Goal: Task Accomplishment & Management: Manage account settings

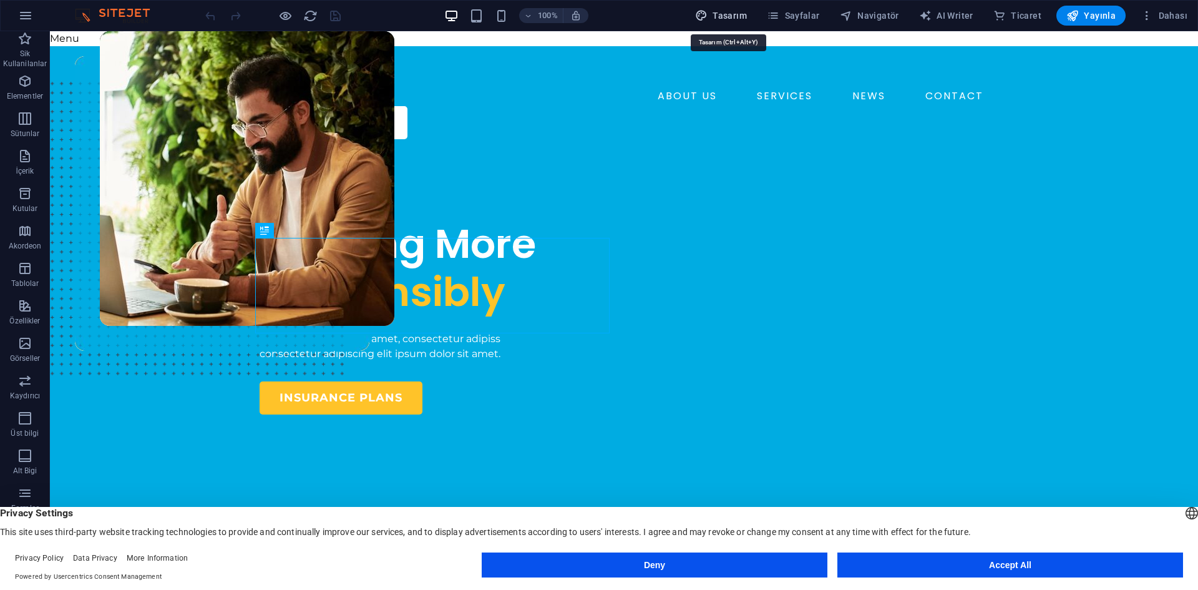
click at [731, 12] on span "Tasarım" at bounding box center [721, 15] width 52 height 12
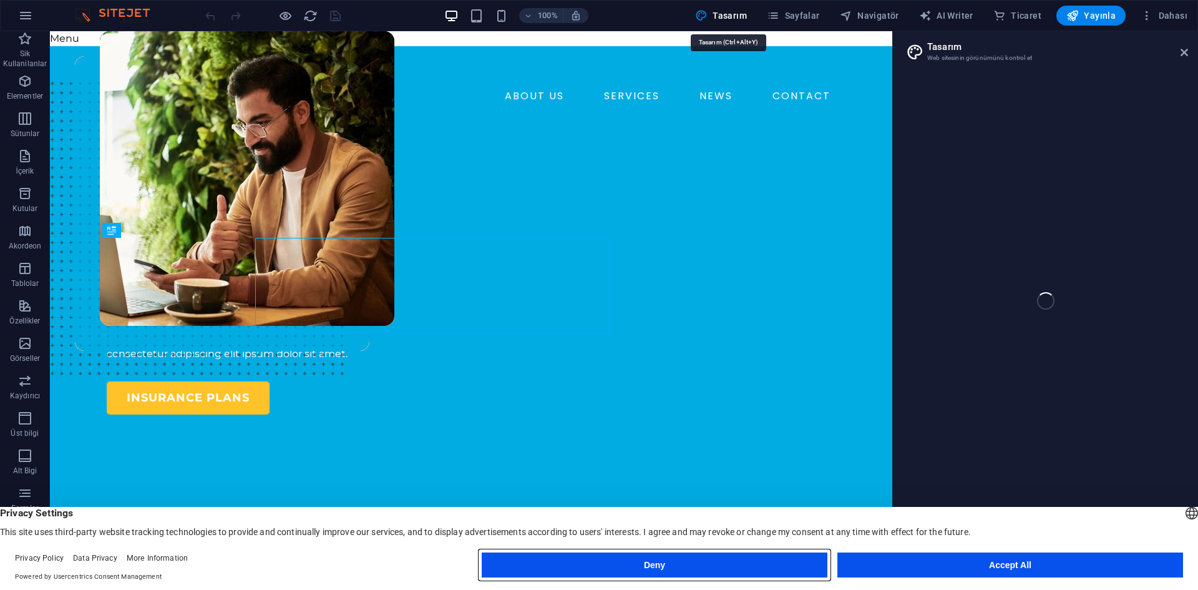
select select "600"
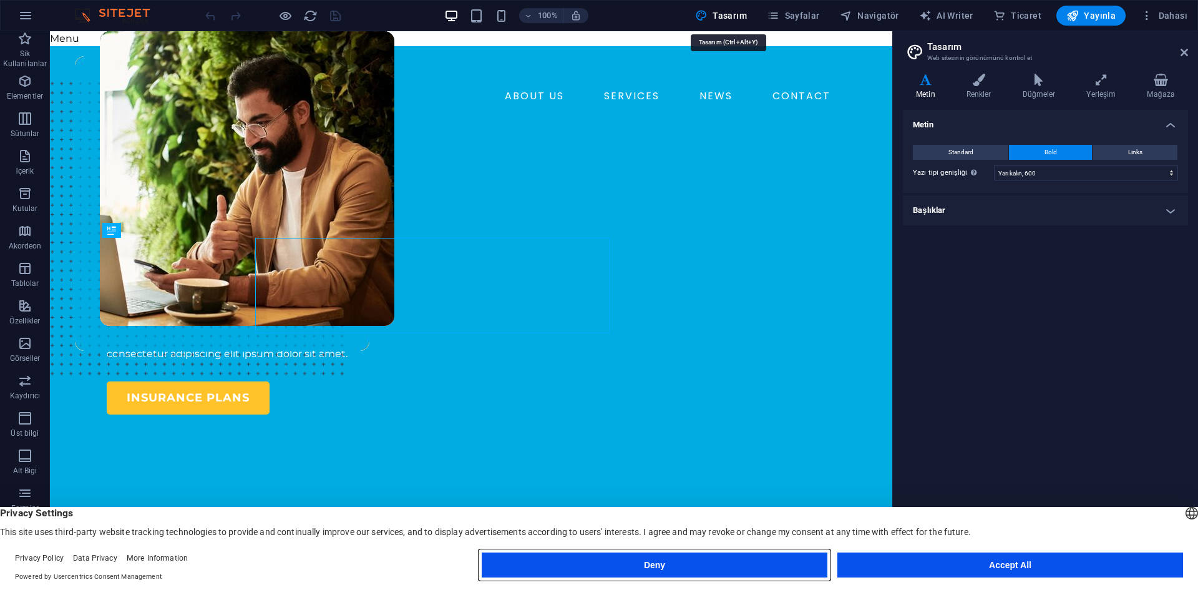
click at [762, 556] on button "Deny" at bounding box center [655, 564] width 346 height 25
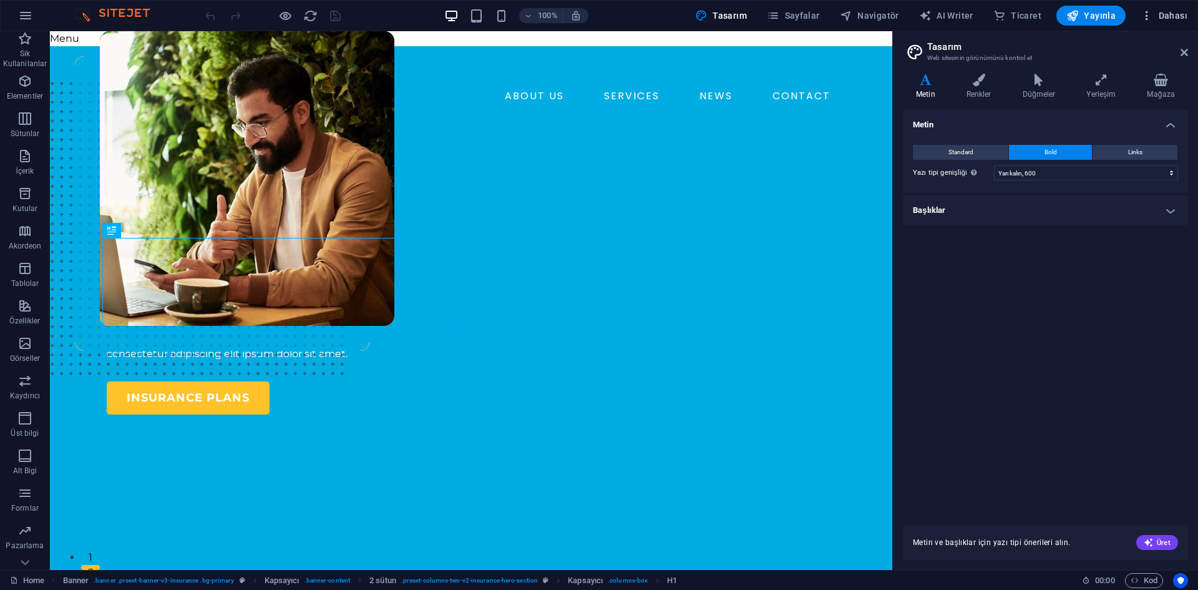
click at [1155, 14] on span "Dahası" at bounding box center [1163, 15] width 47 height 12
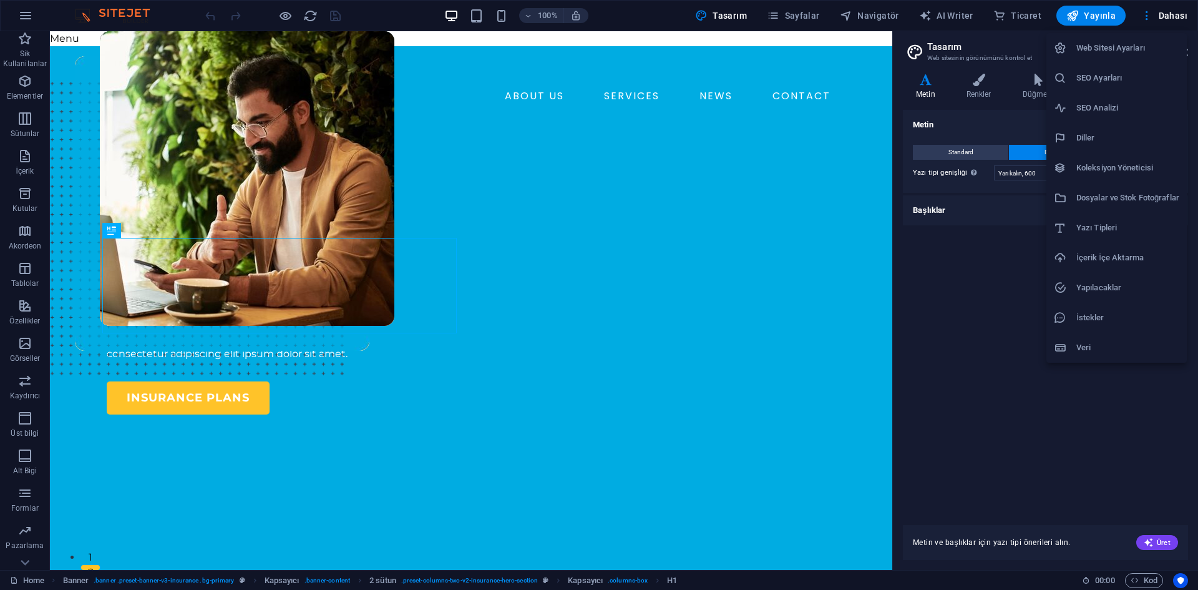
click at [25, 11] on div at bounding box center [599, 295] width 1198 height 590
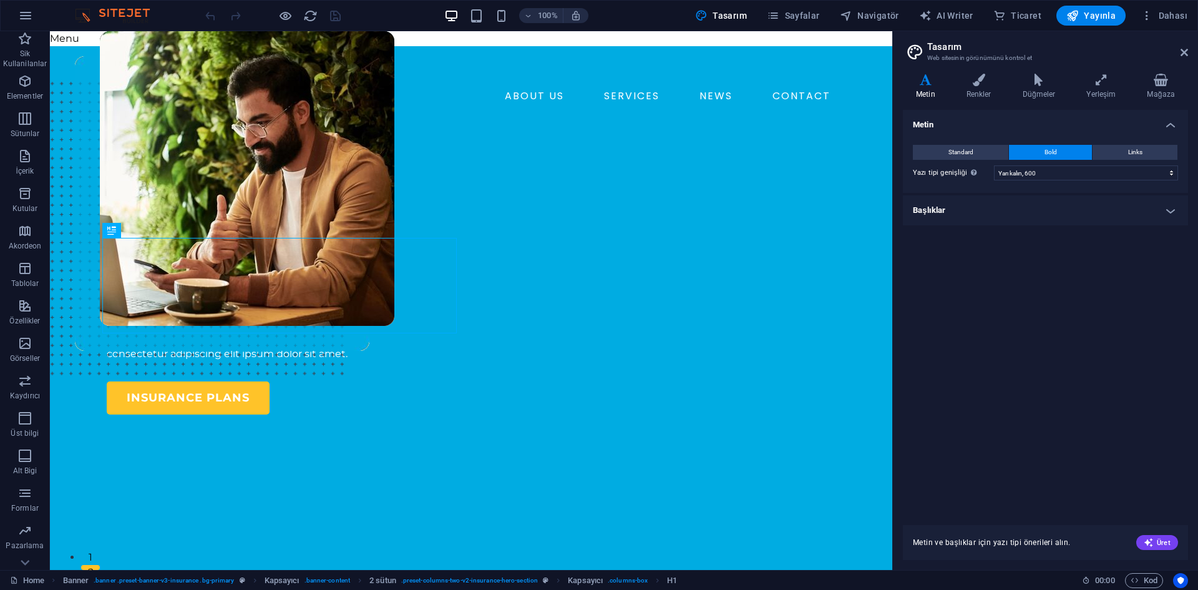
click at [20, 14] on div "Web Sitesi Ayarları SEO Ayarları SEO Analizi Diller Koleksiyon Yöneticisi Dosya…" at bounding box center [599, 298] width 1198 height 582
click at [20, 14] on icon "button" at bounding box center [25, 15] width 15 height 15
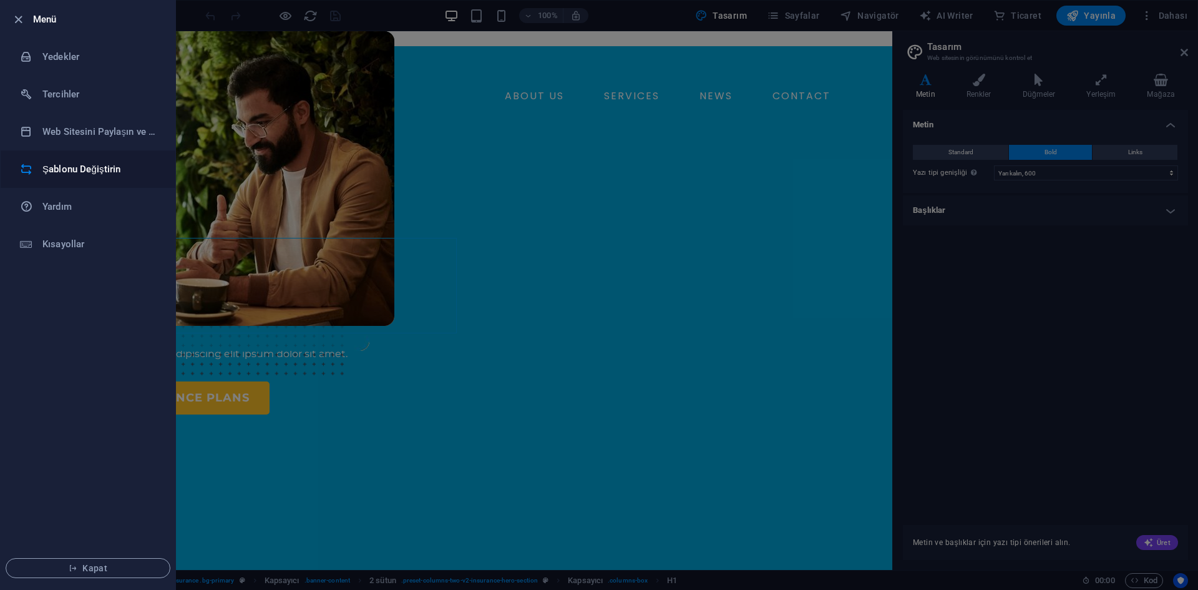
click at [95, 162] on h6 "Şablonu Değiştirin" at bounding box center [99, 169] width 115 height 15
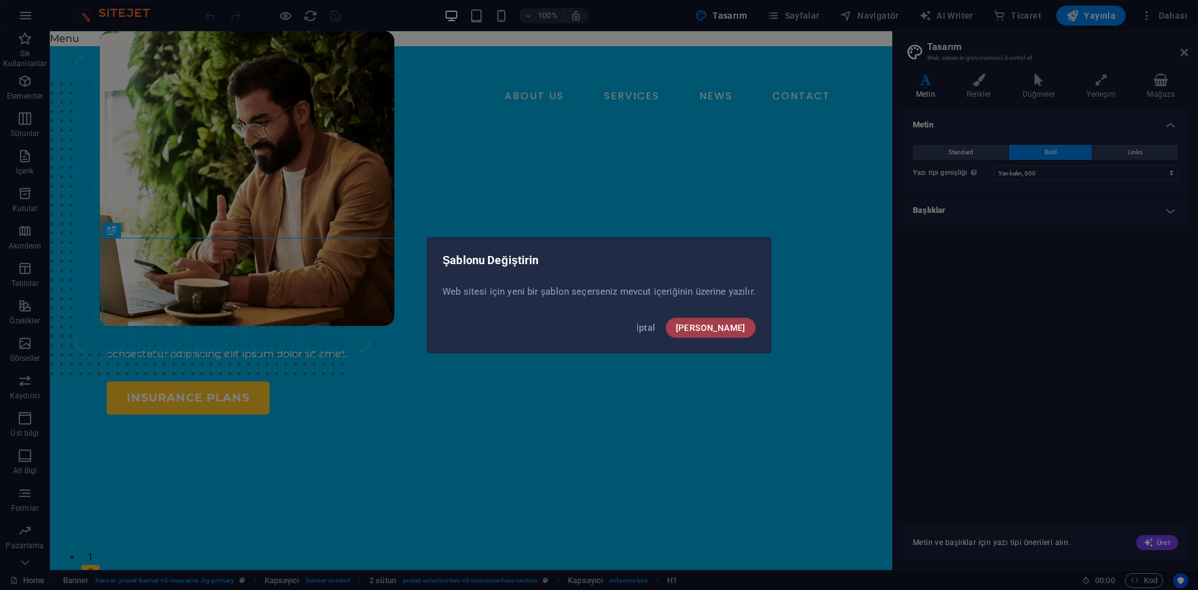
click at [714, 331] on button "Onayla" at bounding box center [711, 328] width 90 height 20
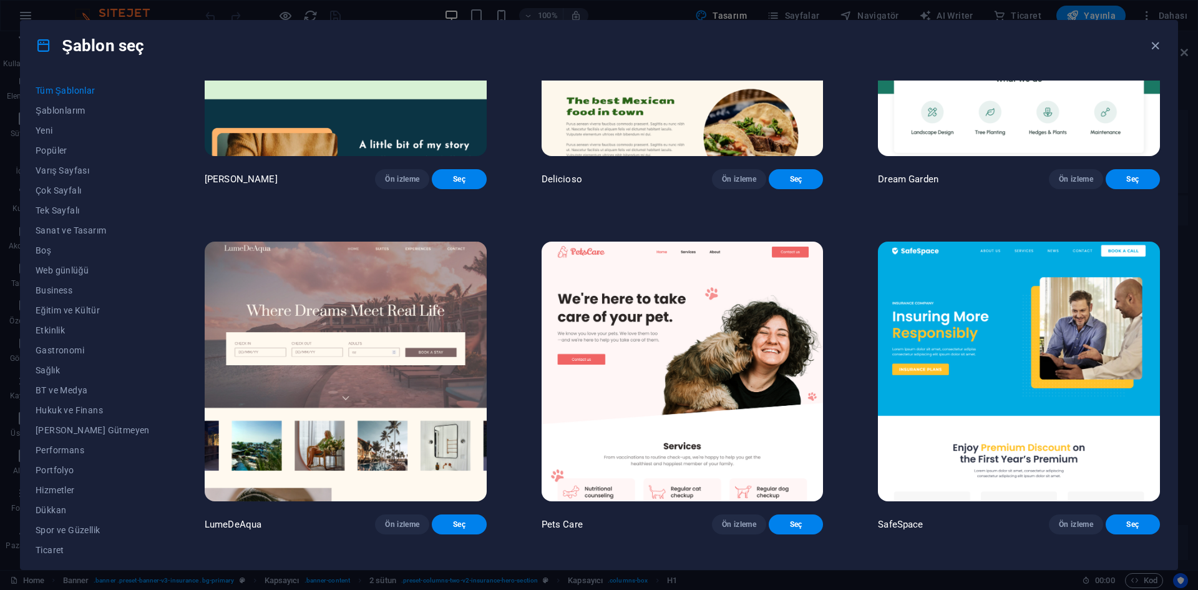
scroll to position [3494, 0]
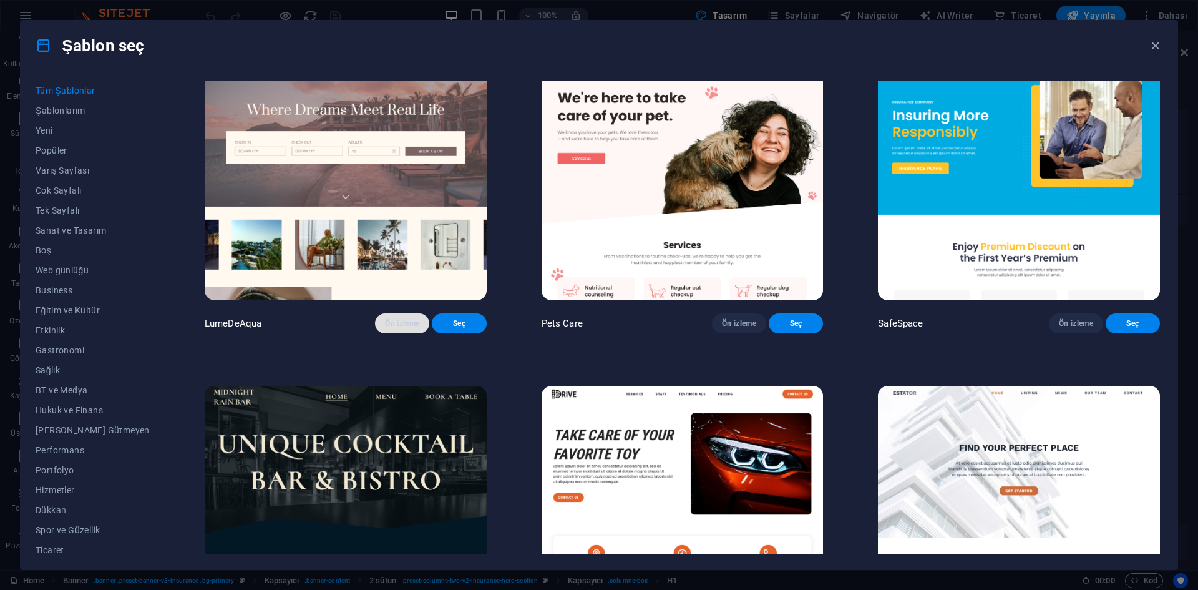
click at [375, 333] on button "Ön izleme" at bounding box center [402, 323] width 54 height 20
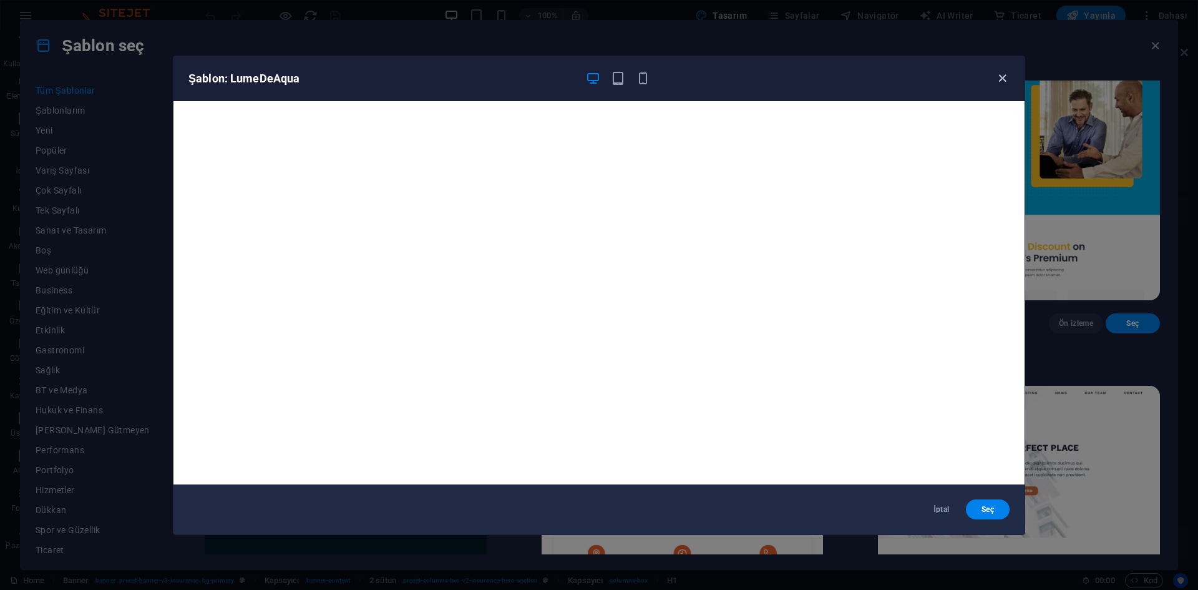
click at [1003, 74] on icon "button" at bounding box center [1002, 78] width 14 height 14
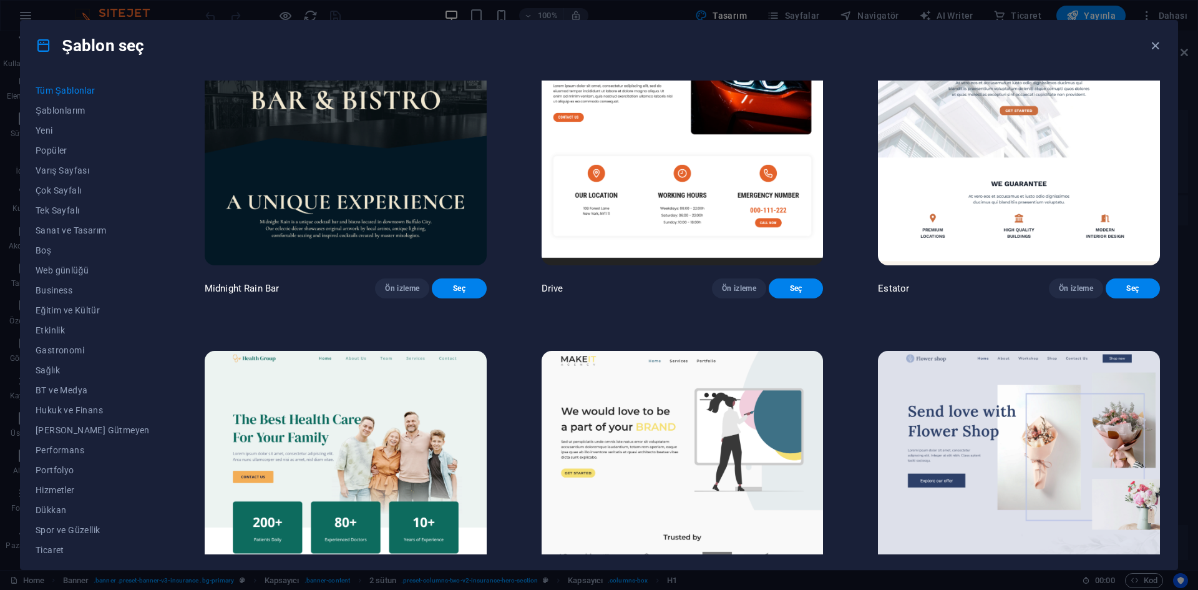
scroll to position [3806, 0]
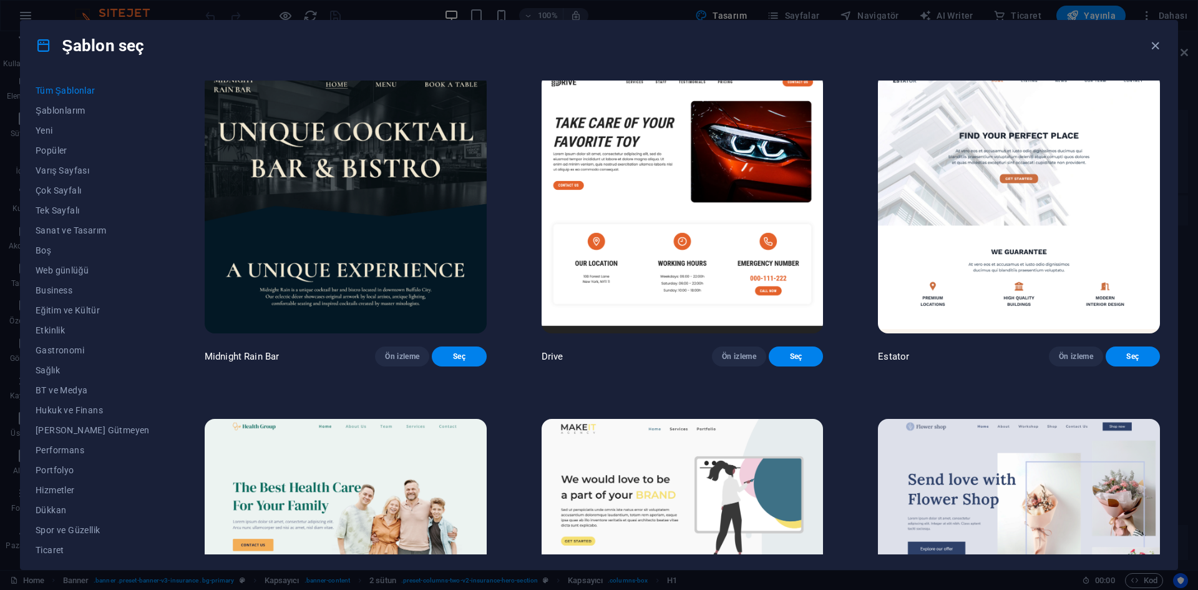
click at [988, 261] on img at bounding box center [1019, 204] width 282 height 260
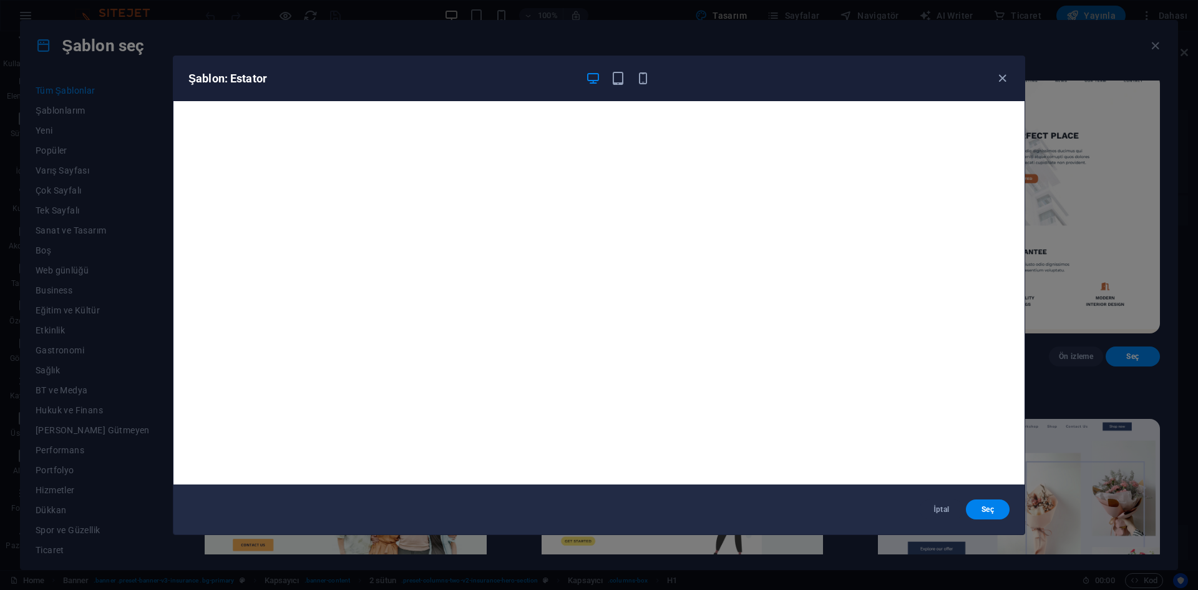
scroll to position [3, 0]
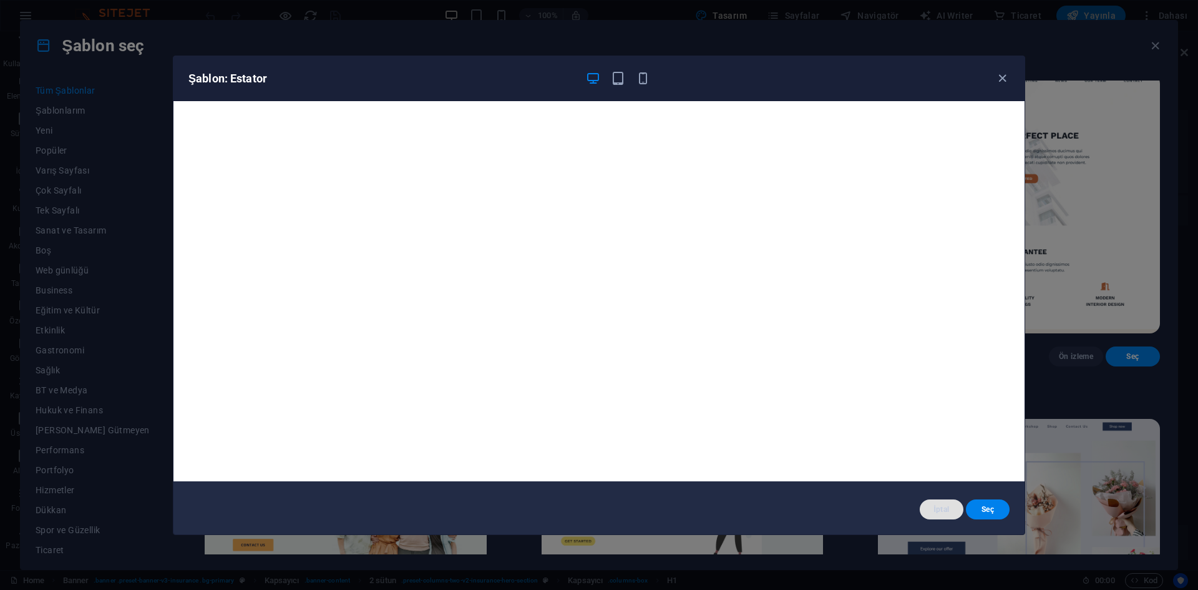
click at [938, 507] on span "İptal" at bounding box center [942, 509] width 24 height 10
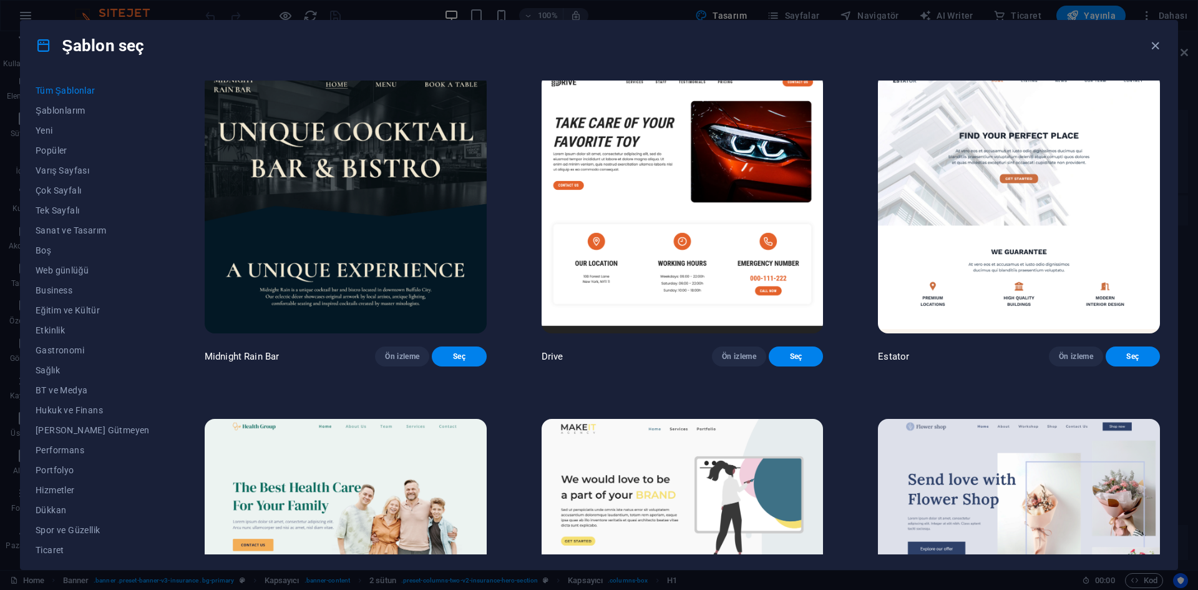
drag, startPoint x: 912, startPoint y: 454, endPoint x: 856, endPoint y: 443, distance: 56.7
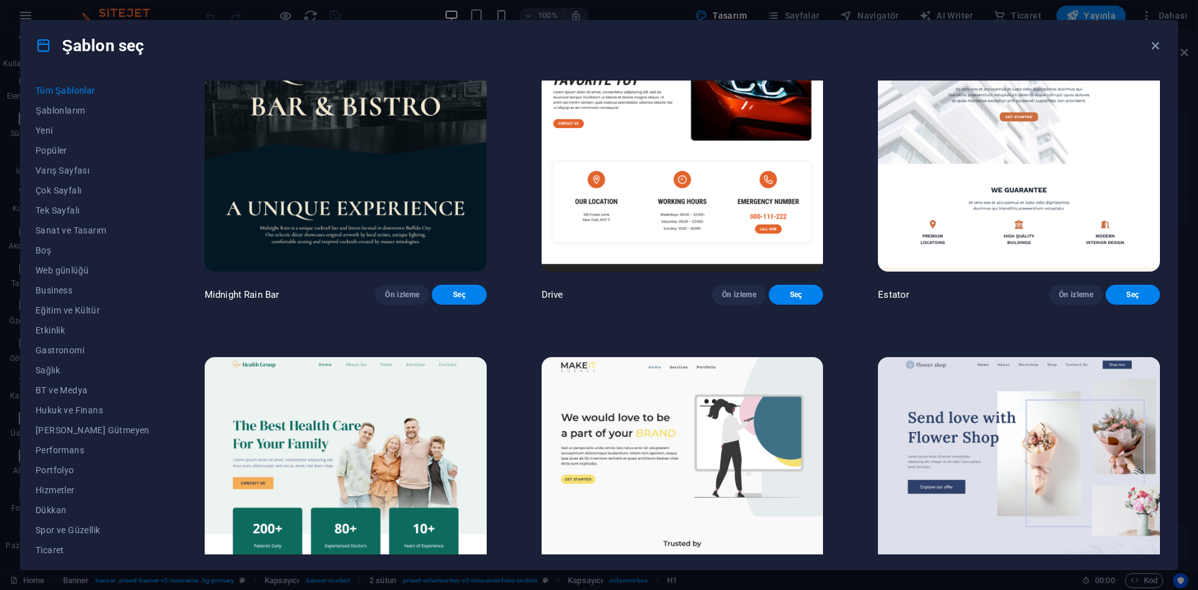
scroll to position [3868, 0]
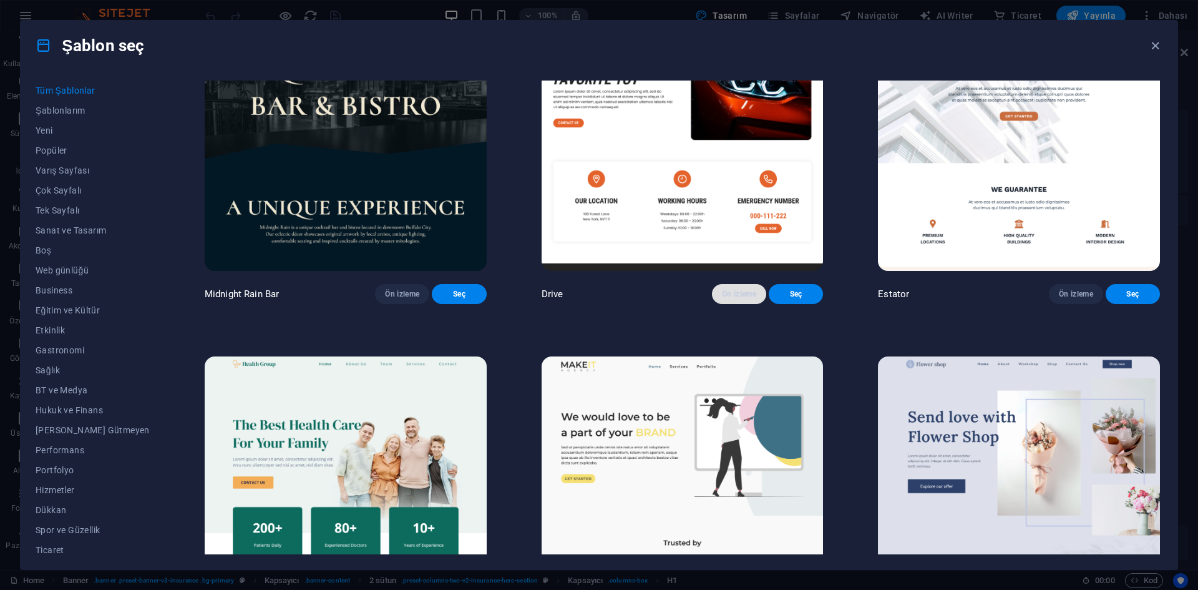
click at [719, 304] on button "Ön izleme" at bounding box center [739, 294] width 54 height 20
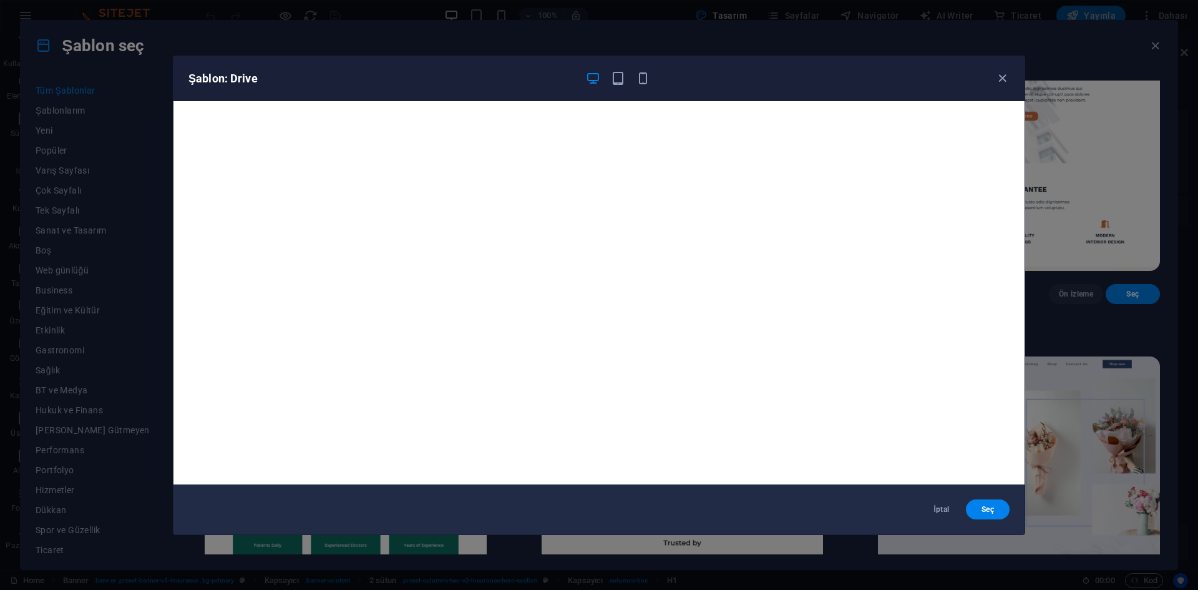
click at [1058, 224] on div "Şablon: Drive İptal Seç" at bounding box center [599, 295] width 1198 height 590
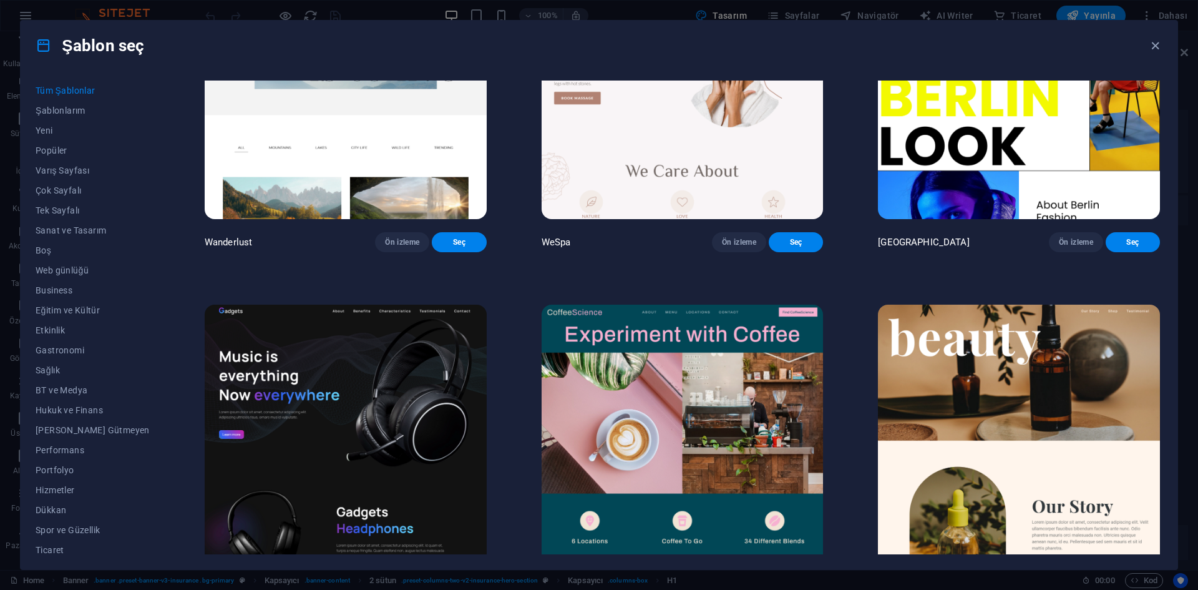
scroll to position [4617, 0]
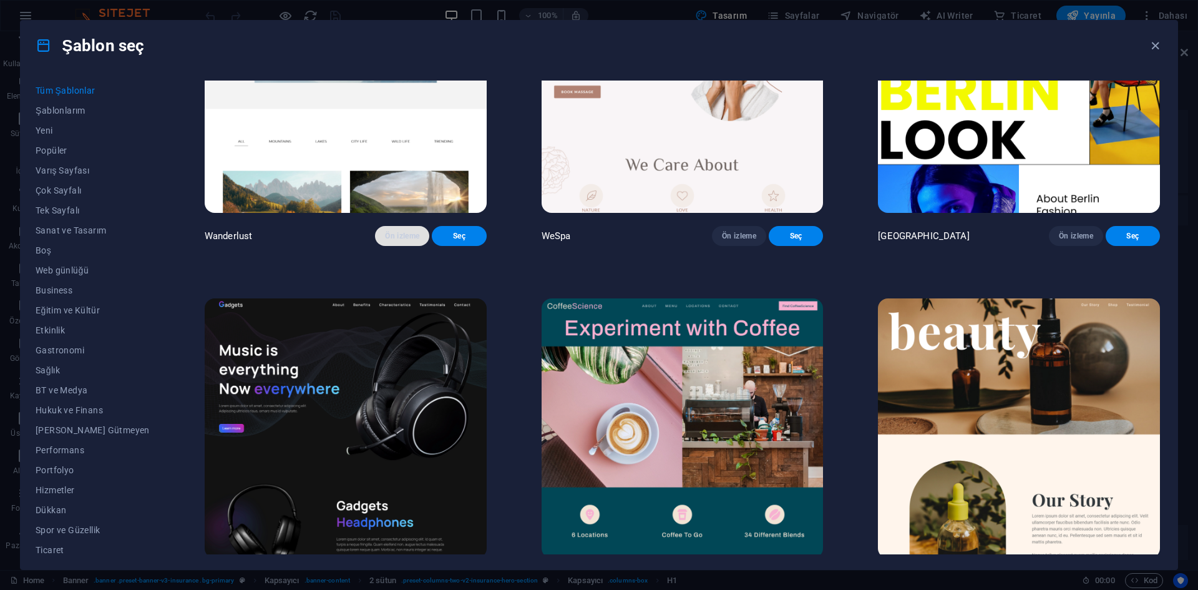
click at [392, 246] on button "Ön izleme" at bounding box center [402, 236] width 54 height 20
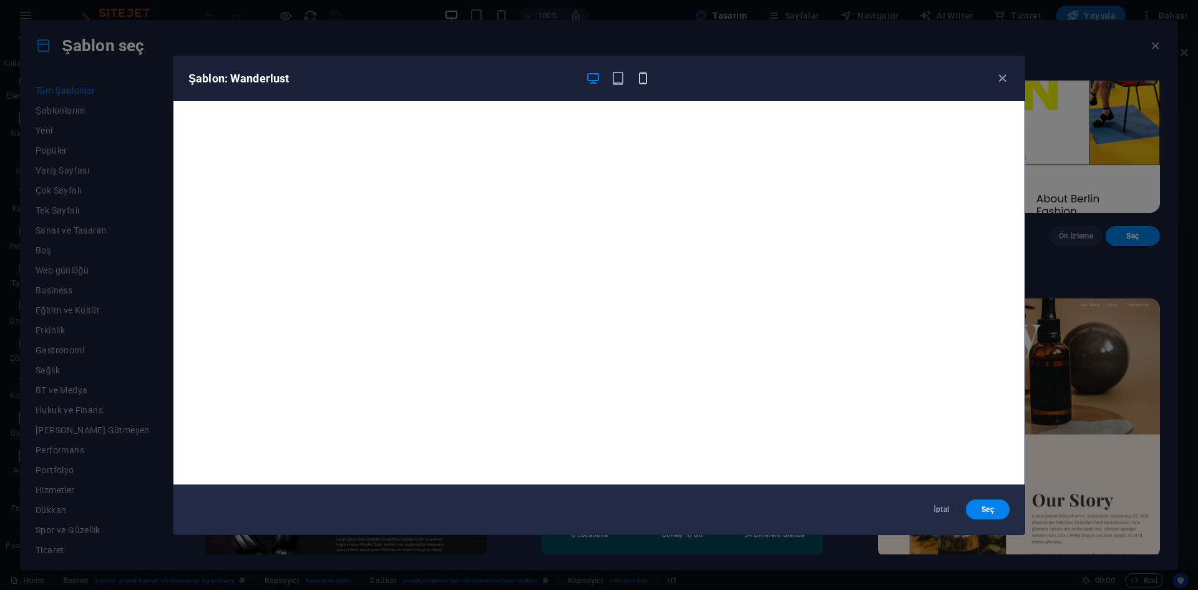
click at [636, 73] on icon "button" at bounding box center [643, 78] width 14 height 14
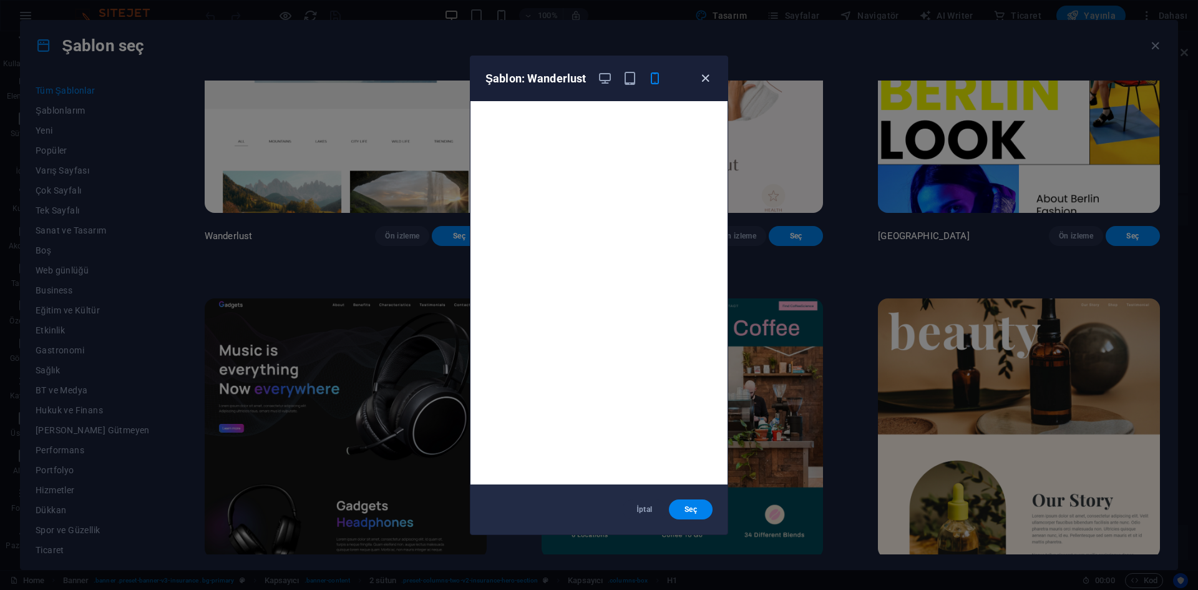
click at [703, 78] on icon "button" at bounding box center [705, 78] width 14 height 14
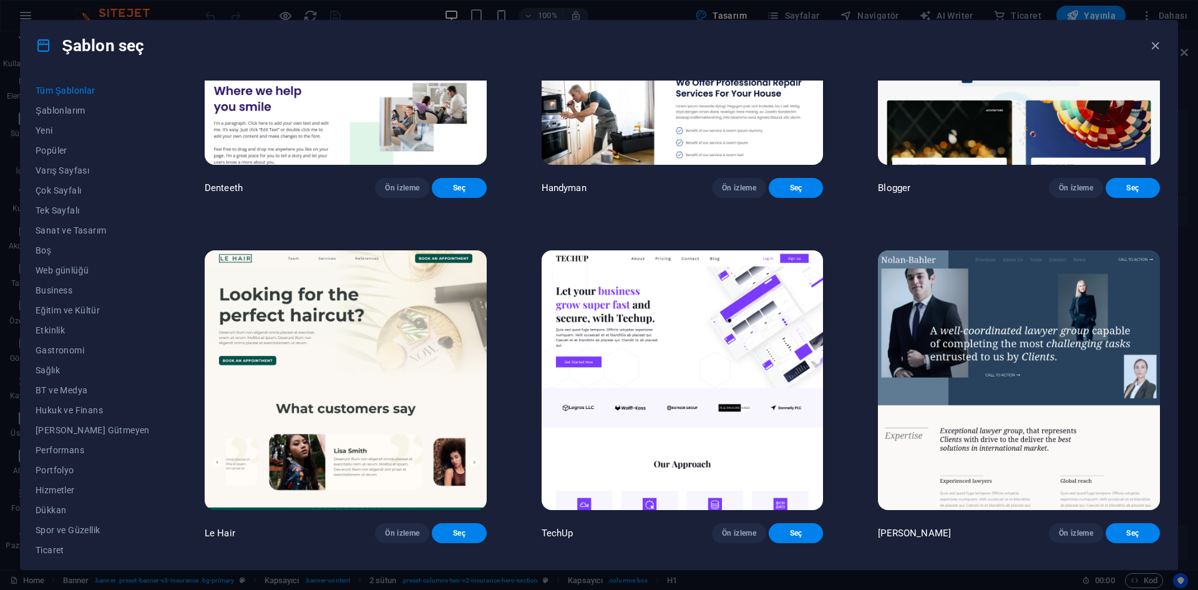
scroll to position [5677, 0]
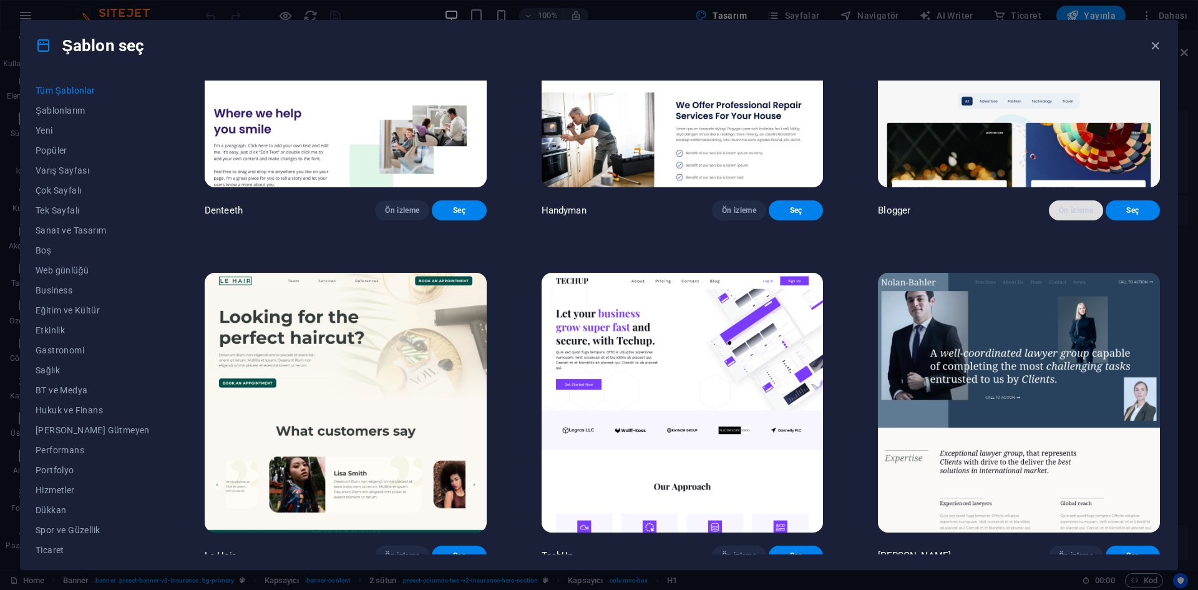
click at [1071, 215] on span "Ön izleme" at bounding box center [1076, 210] width 34 height 10
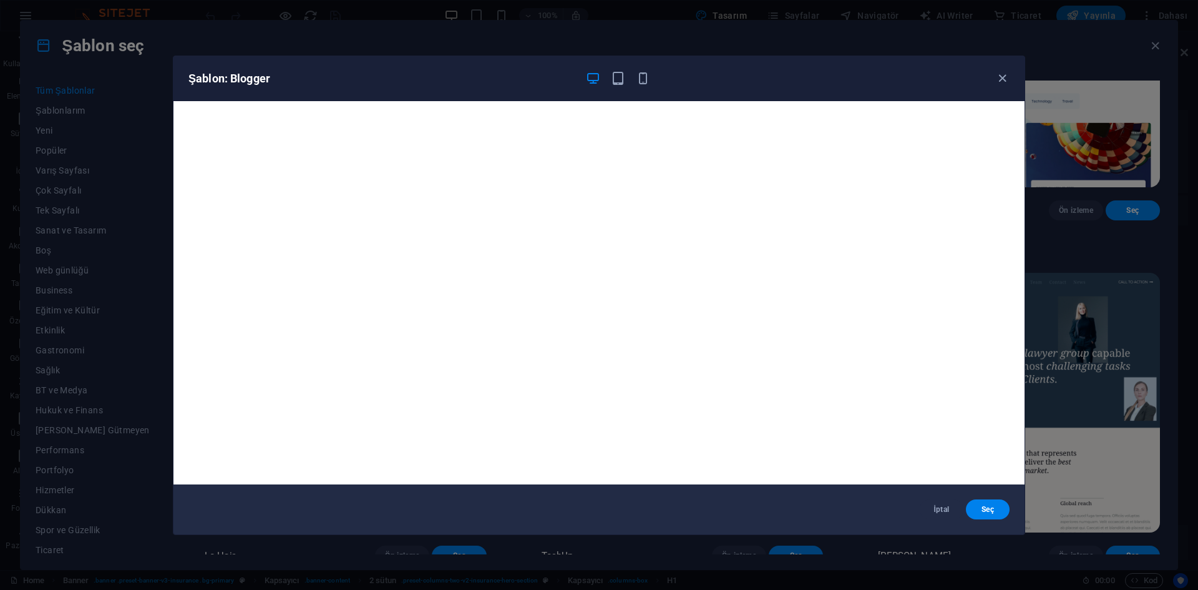
click at [994, 80] on div "Şablon: Blogger" at bounding box center [591, 78] width 806 height 15
click at [999, 79] on icon "button" at bounding box center [1002, 78] width 14 height 14
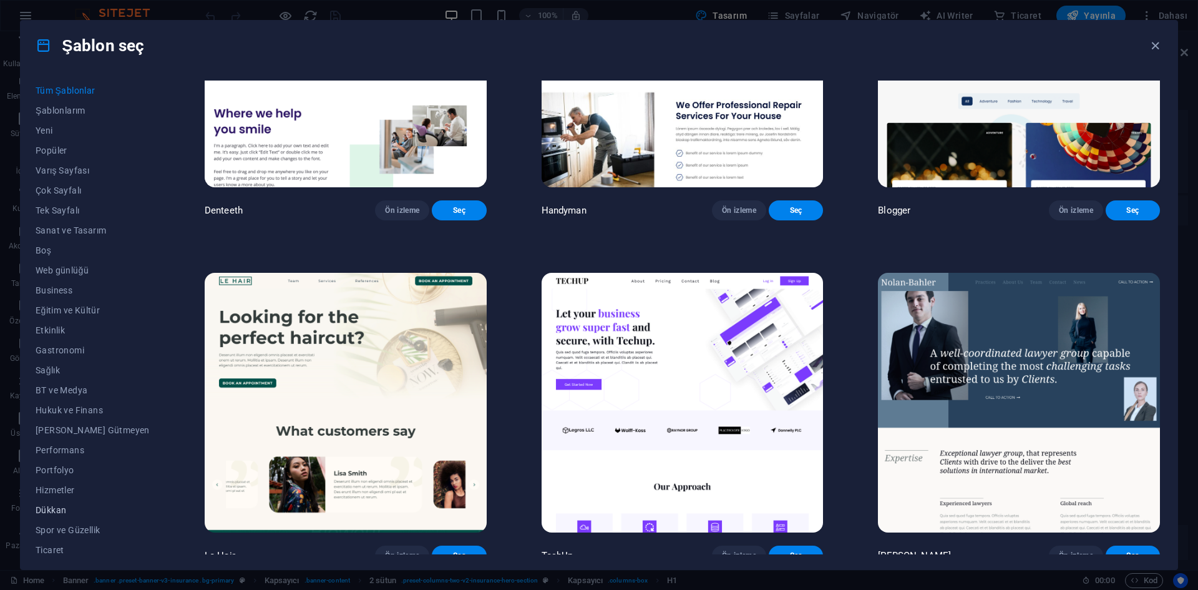
click at [61, 506] on span "Dükkan" at bounding box center [93, 510] width 114 height 10
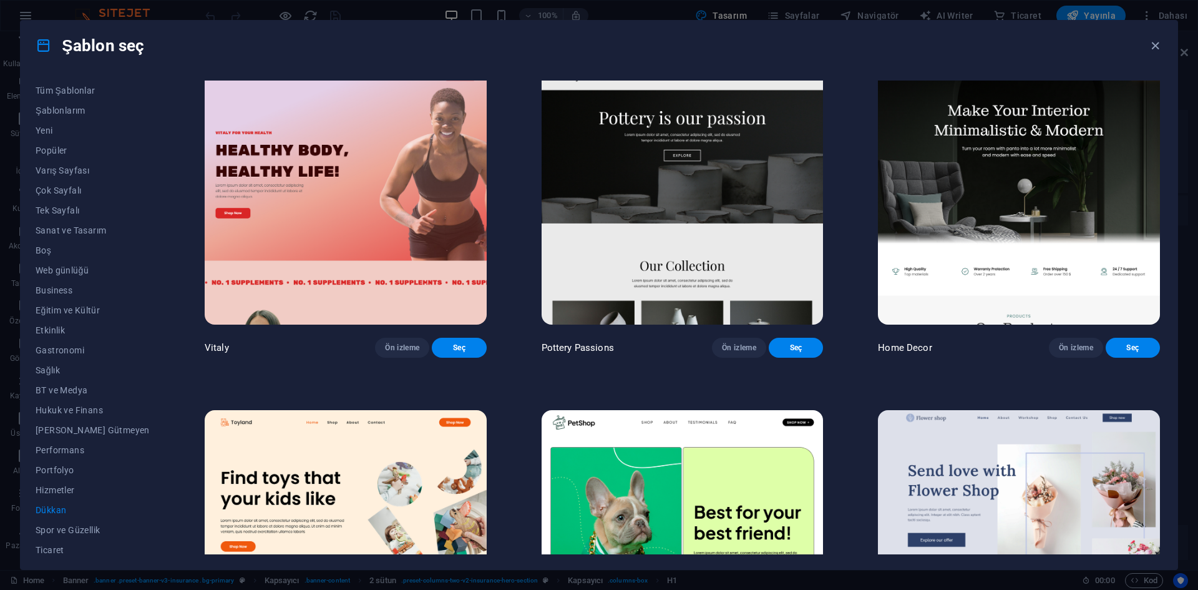
scroll to position [0, 0]
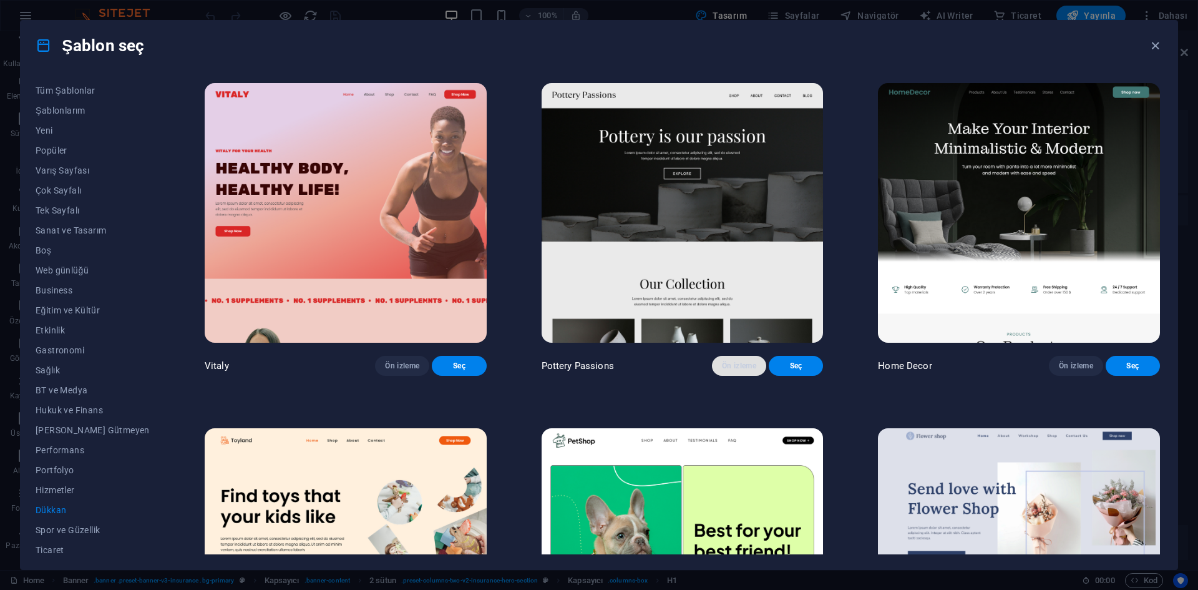
click at [722, 371] on span "Ön izleme" at bounding box center [739, 366] width 34 height 10
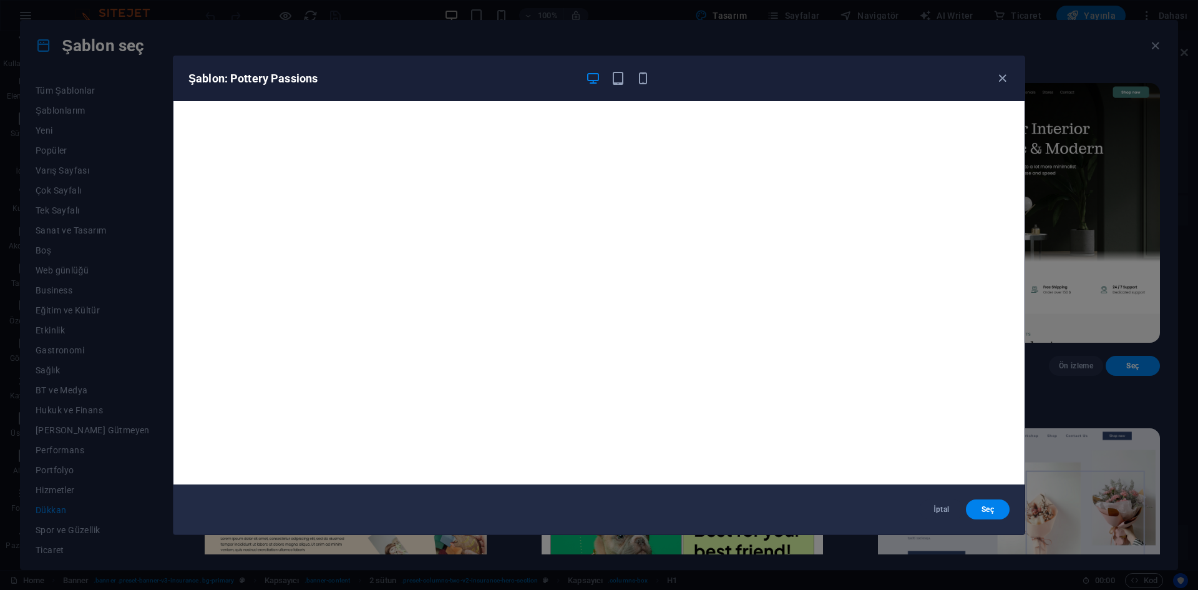
drag, startPoint x: 348, startPoint y: 85, endPoint x: 231, endPoint y: 78, distance: 117.5
click at [231, 78] on div "Şablon: Pottery Passions" at bounding box center [598, 78] width 851 height 45
click at [1061, 182] on div "Şablon: Pottery Passions İptal Seç" at bounding box center [599, 295] width 1198 height 590
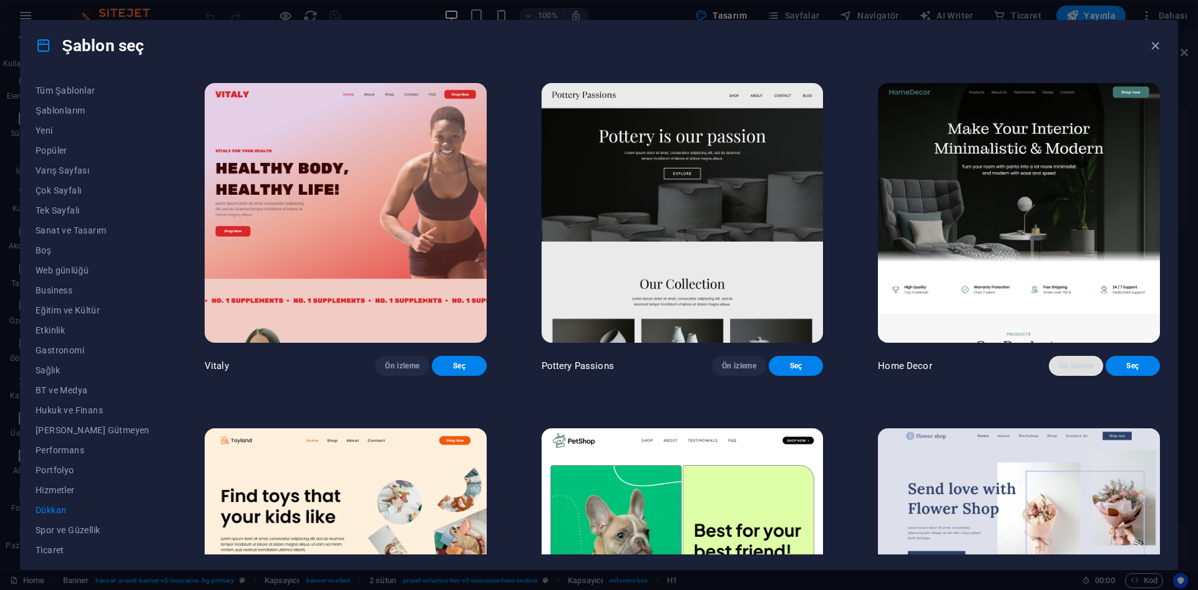
click at [1079, 370] on span "Ön izleme" at bounding box center [1076, 366] width 34 height 10
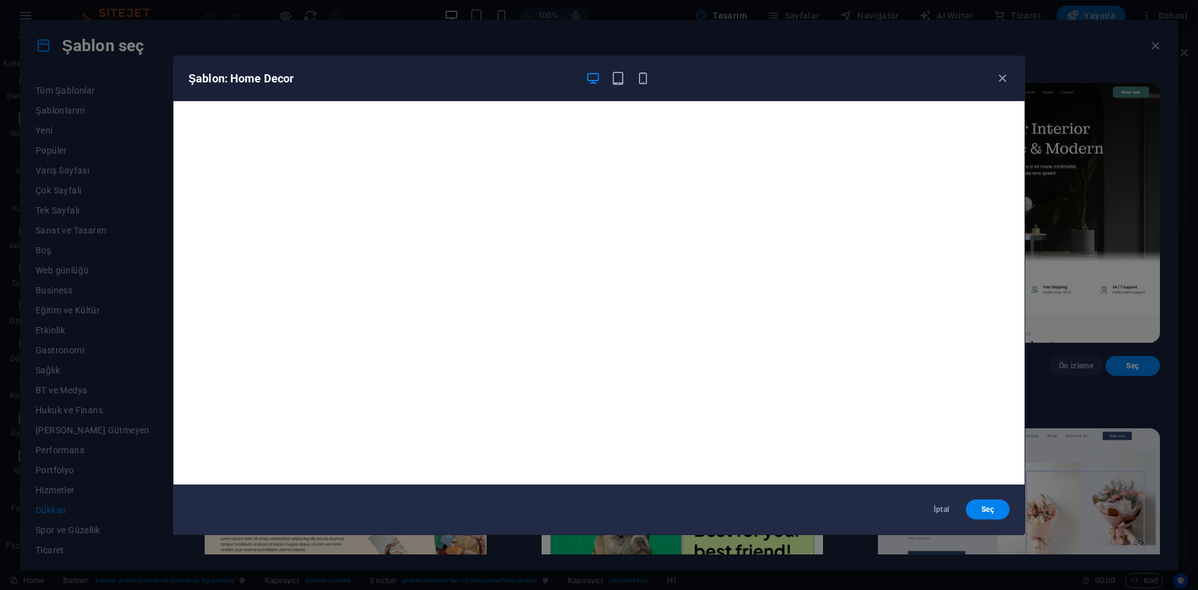
click at [1047, 216] on div "Şablon: Home Decor İptal Seç" at bounding box center [599, 295] width 1198 height 590
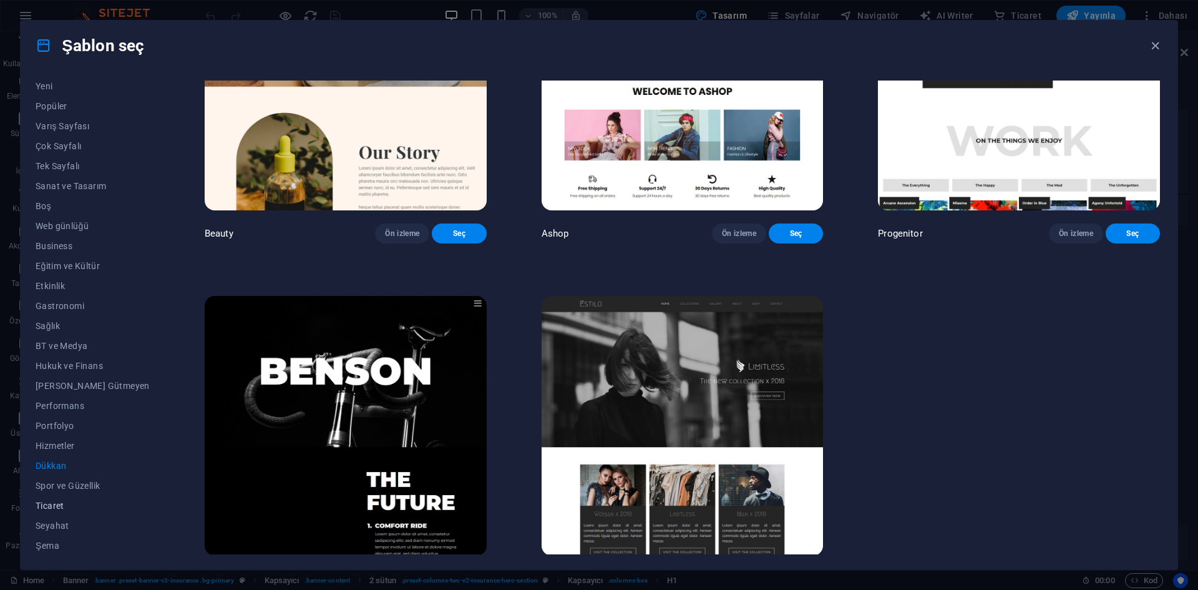
scroll to position [46, 0]
click at [74, 506] on span "Ticaret" at bounding box center [93, 504] width 114 height 10
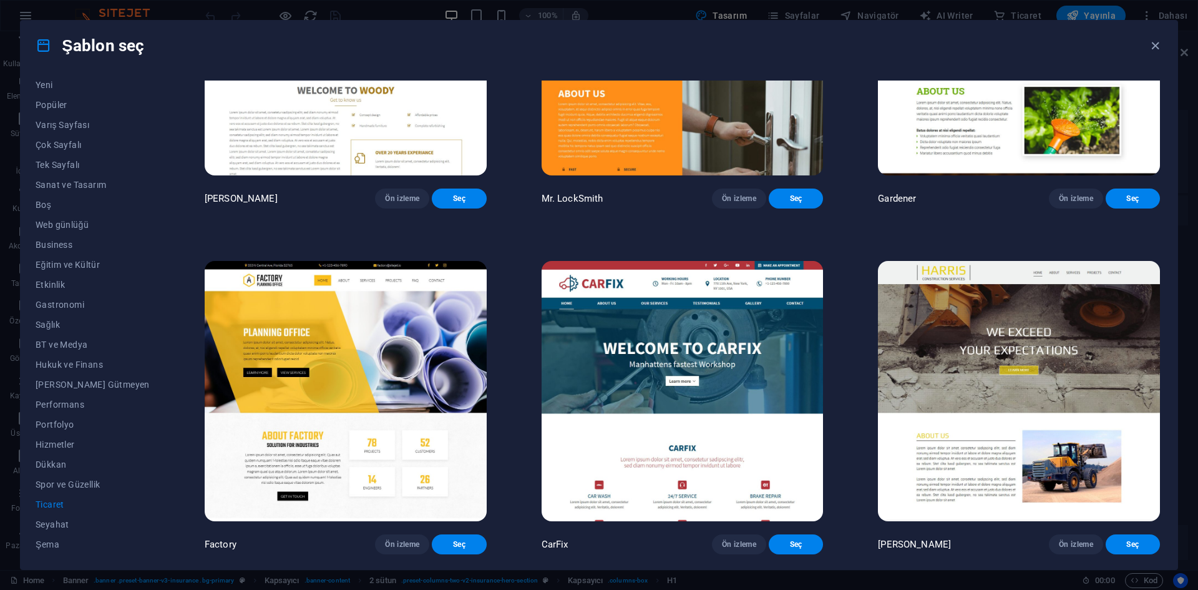
scroll to position [533, 0]
click at [86, 245] on span "Business" at bounding box center [93, 245] width 114 height 10
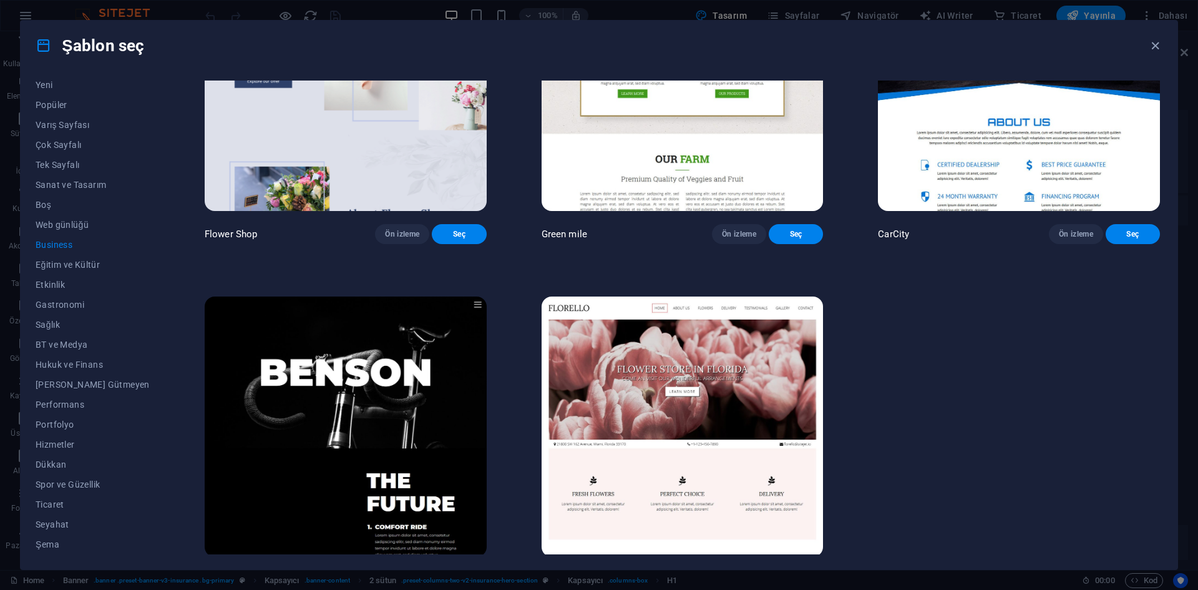
scroll to position [470, 0]
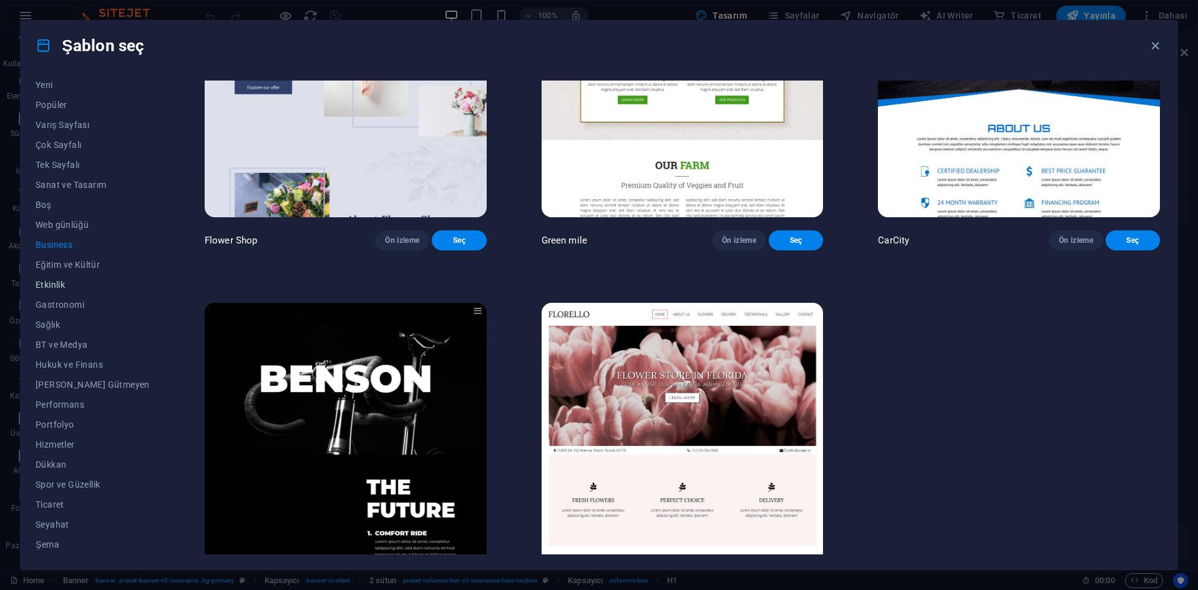
click at [84, 275] on button "Etkinlik" at bounding box center [93, 285] width 114 height 20
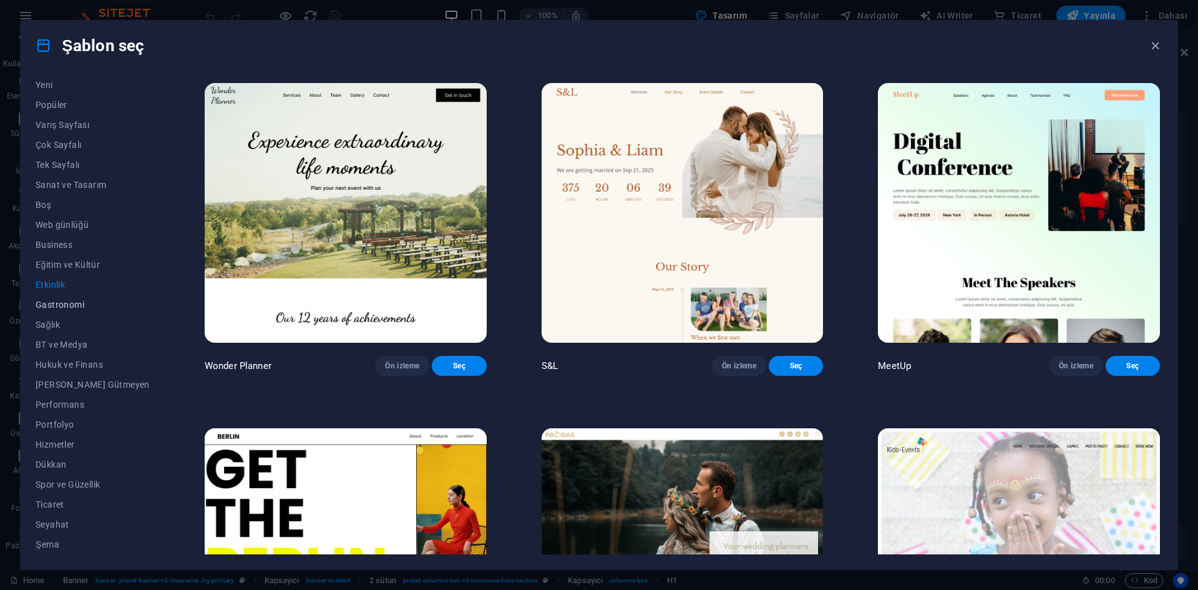
click at [70, 306] on span "Gastronomi" at bounding box center [93, 304] width 114 height 10
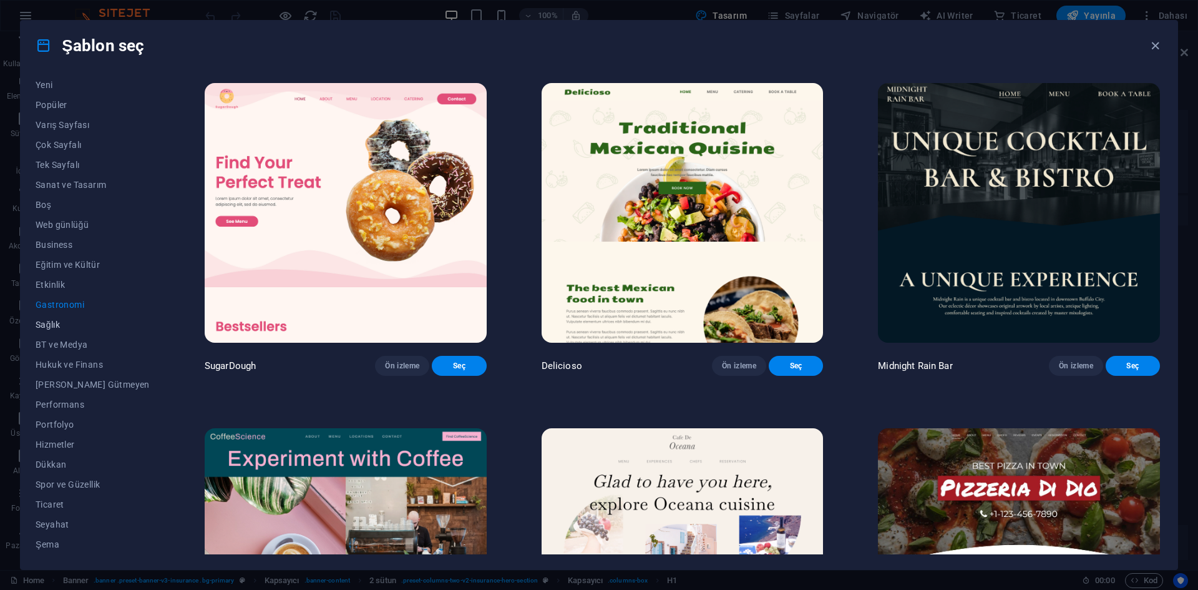
click at [58, 326] on span "Sağlık" at bounding box center [93, 324] width 114 height 10
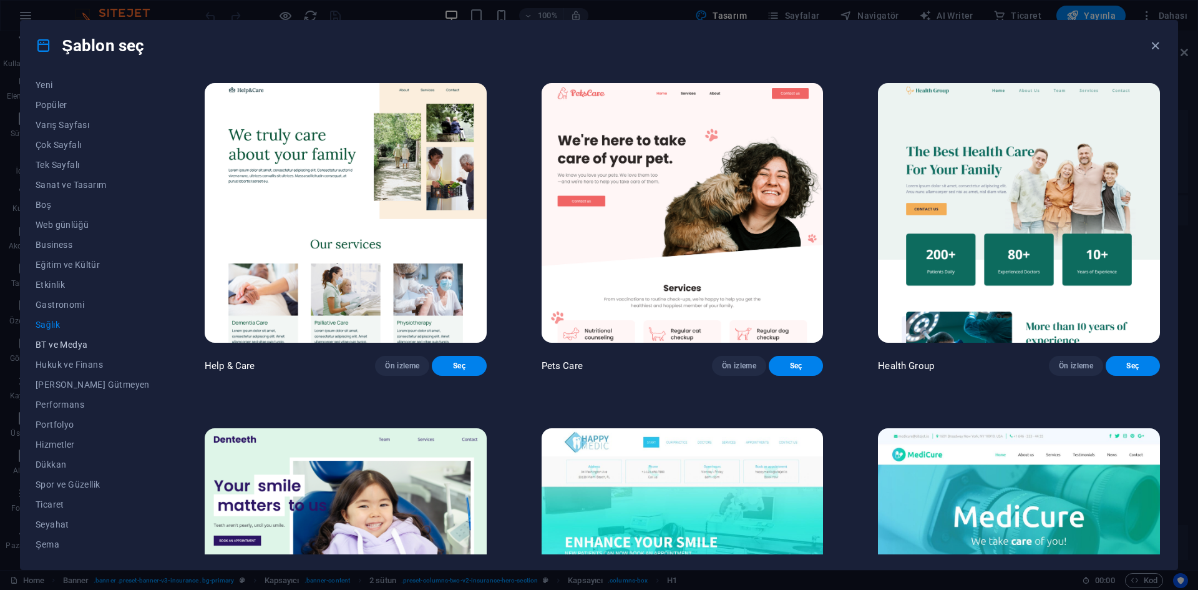
click at [65, 336] on button "BT ve Medya" at bounding box center [93, 344] width 114 height 20
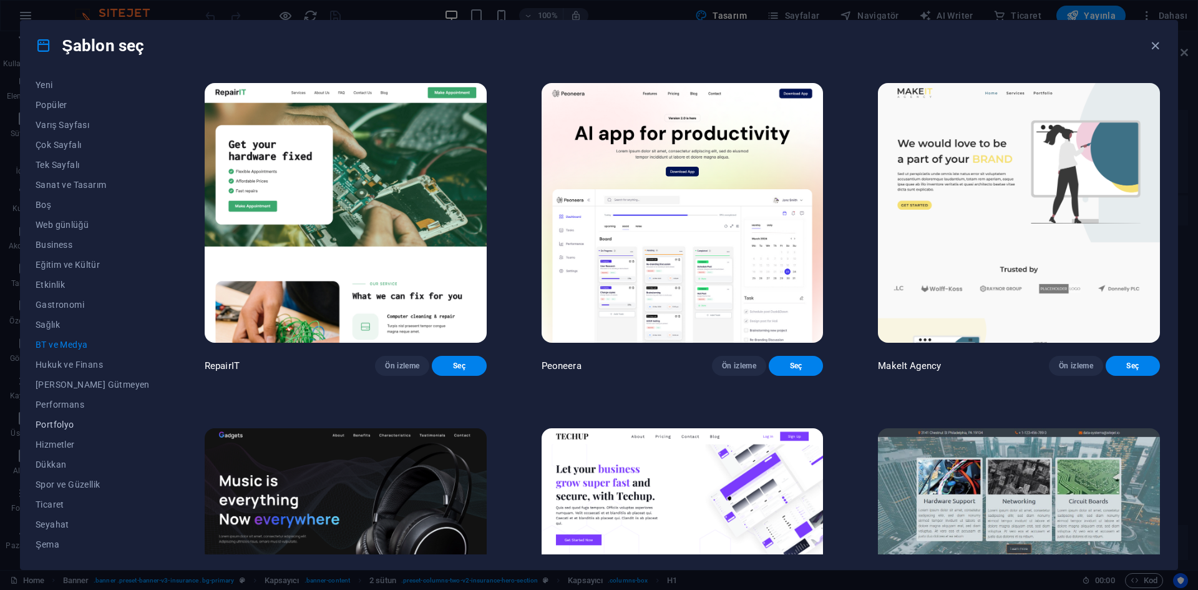
click at [74, 431] on button "Portfolyo" at bounding box center [93, 424] width 114 height 20
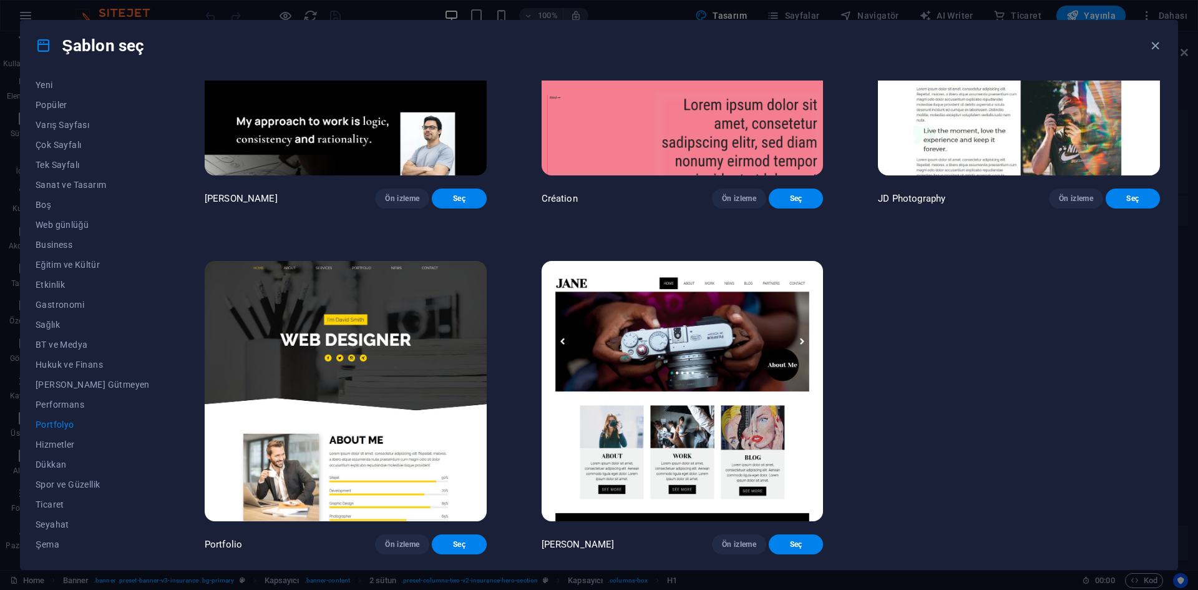
scroll to position [533, 0]
click at [68, 439] on span "Hizmetler" at bounding box center [93, 444] width 114 height 10
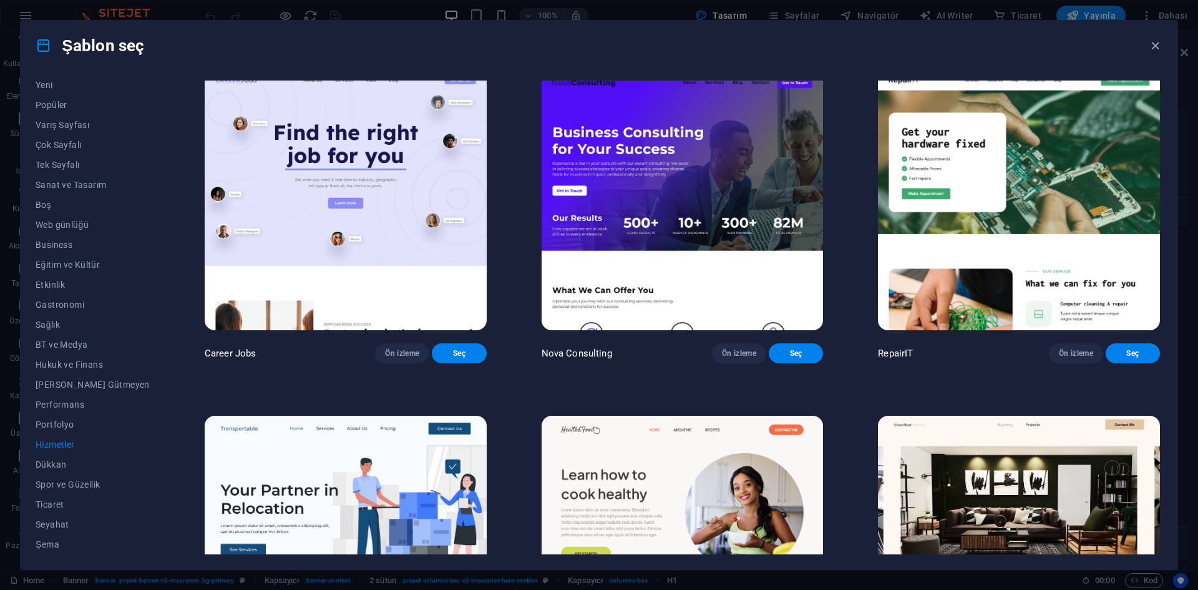
scroll to position [0, 0]
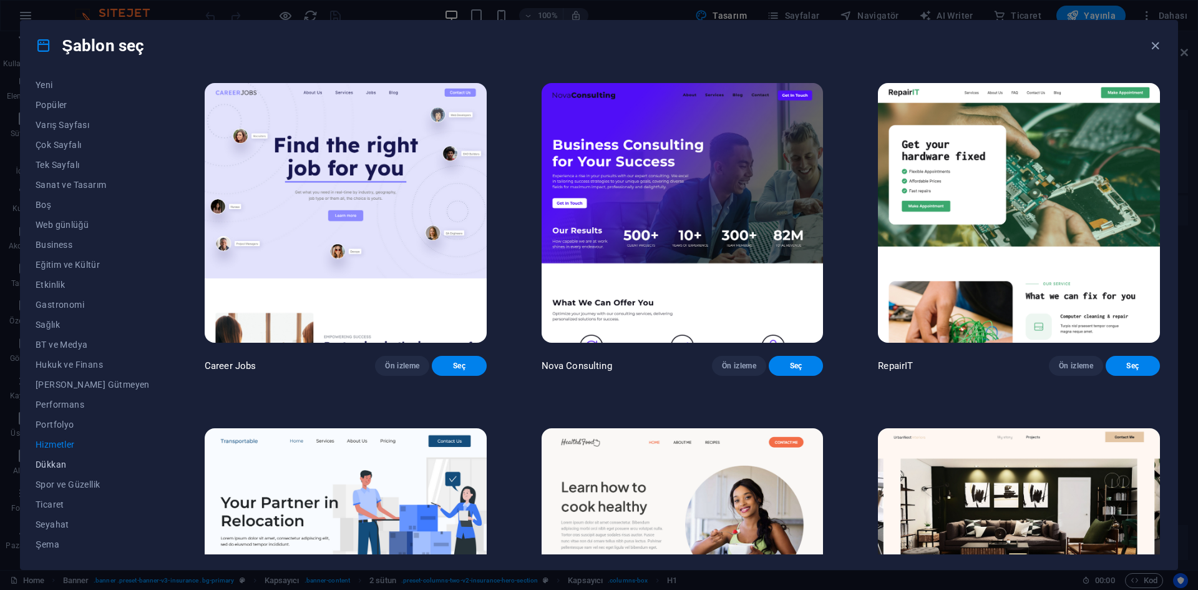
click at [76, 470] on button "Dükkan" at bounding box center [93, 464] width 114 height 20
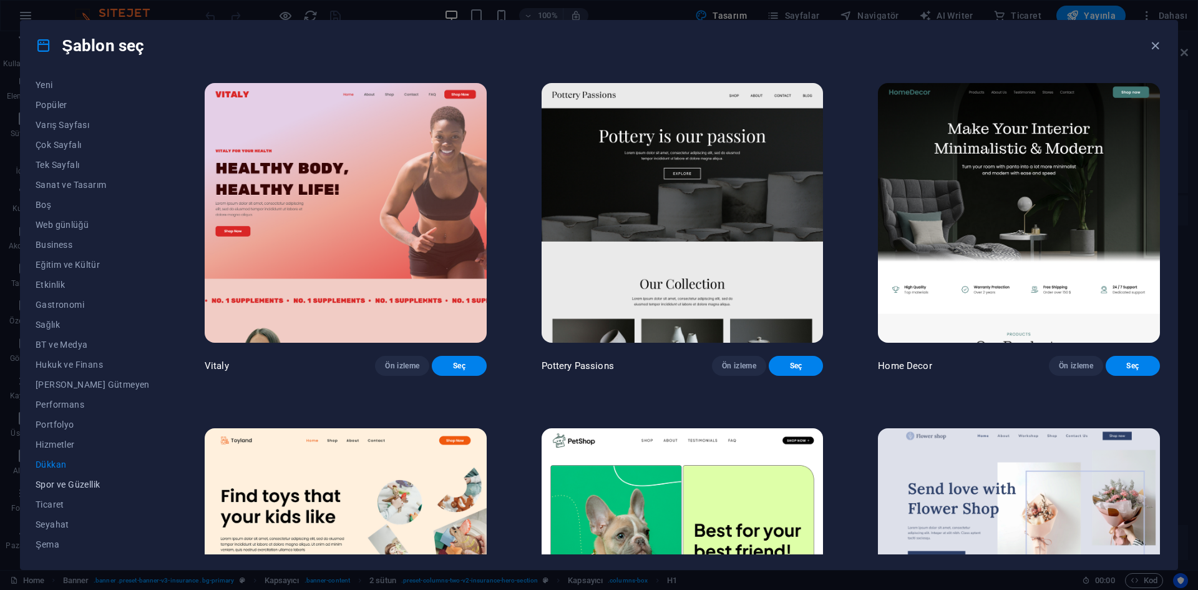
click at [71, 485] on span "Spor ve Güzellik" at bounding box center [93, 484] width 114 height 10
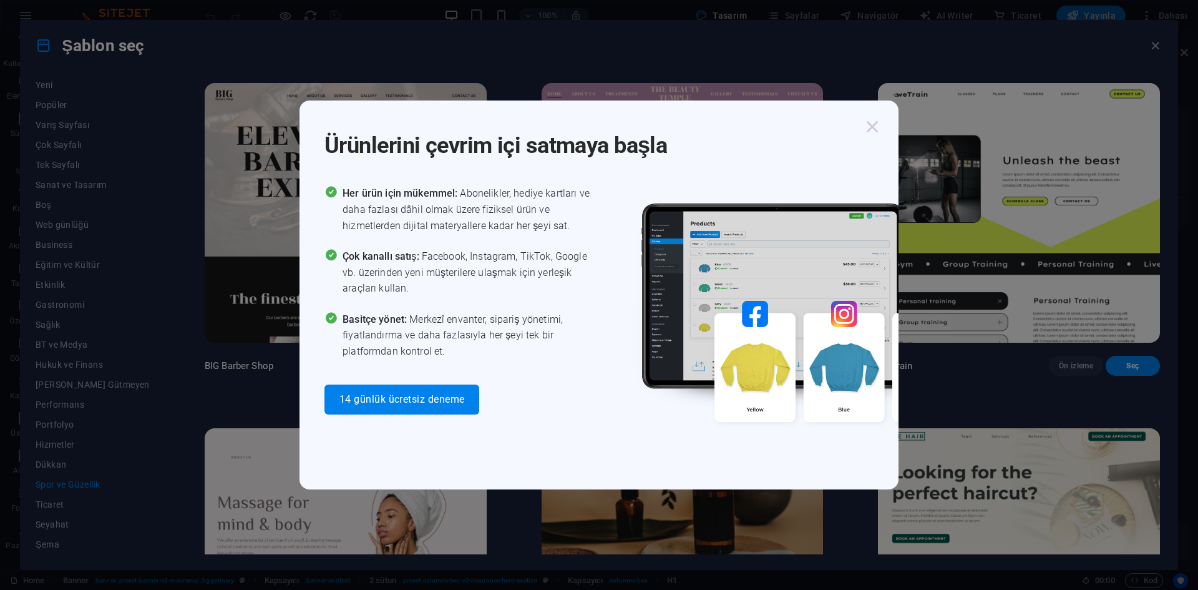
click at [863, 123] on icon "button" at bounding box center [872, 126] width 22 height 22
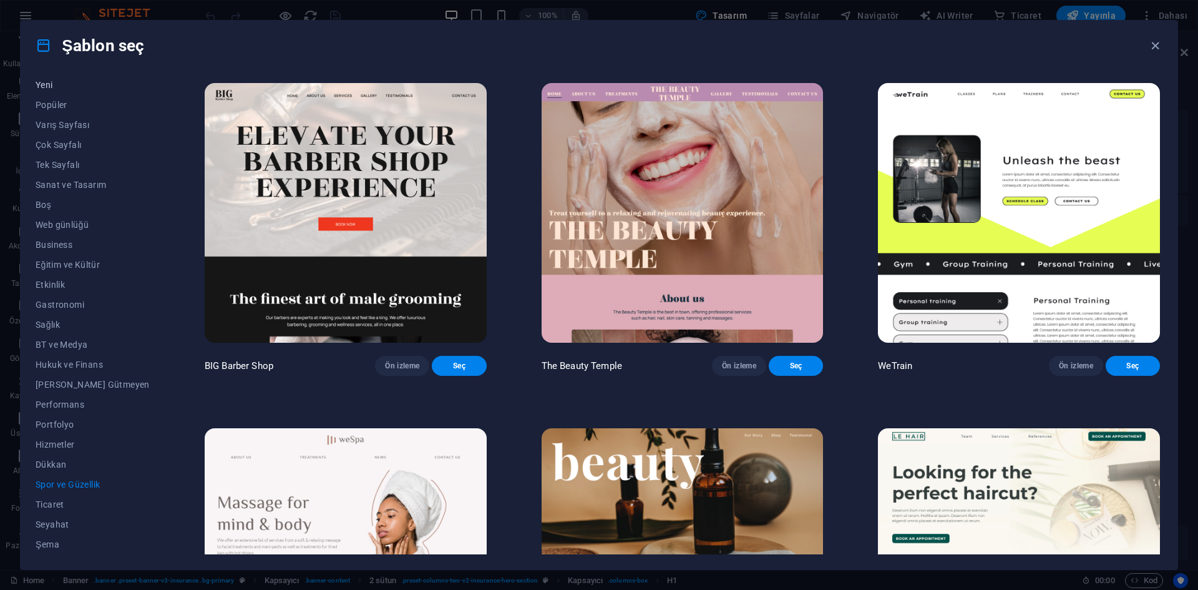
click at [48, 82] on span "Yeni" at bounding box center [93, 85] width 114 height 10
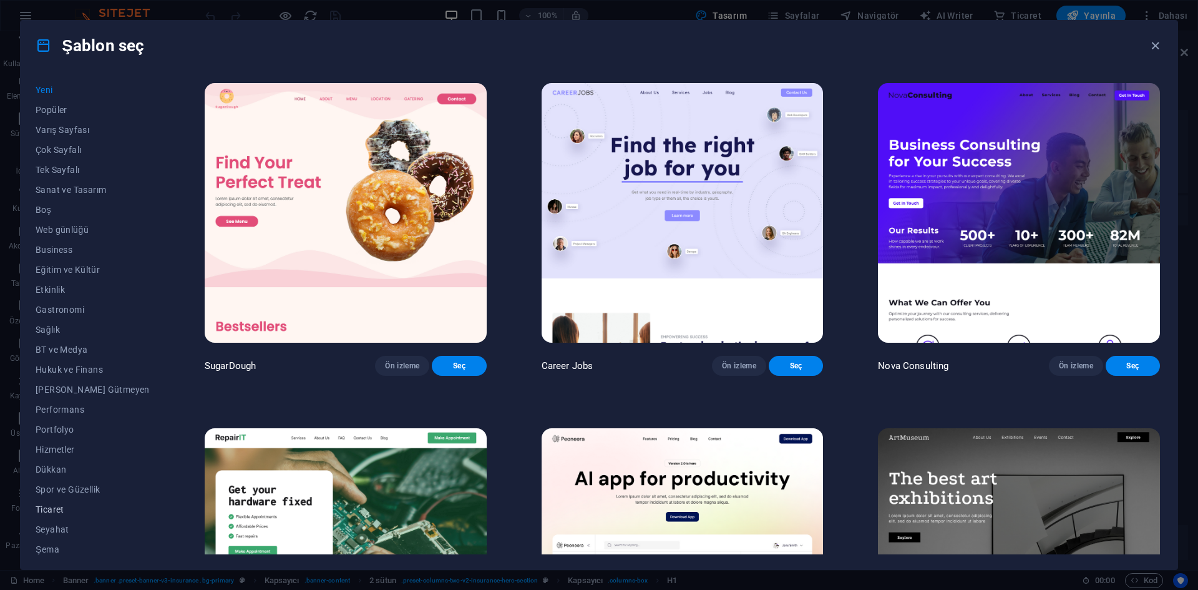
scroll to position [46, 0]
click at [64, 505] on span "Ticaret" at bounding box center [93, 504] width 114 height 10
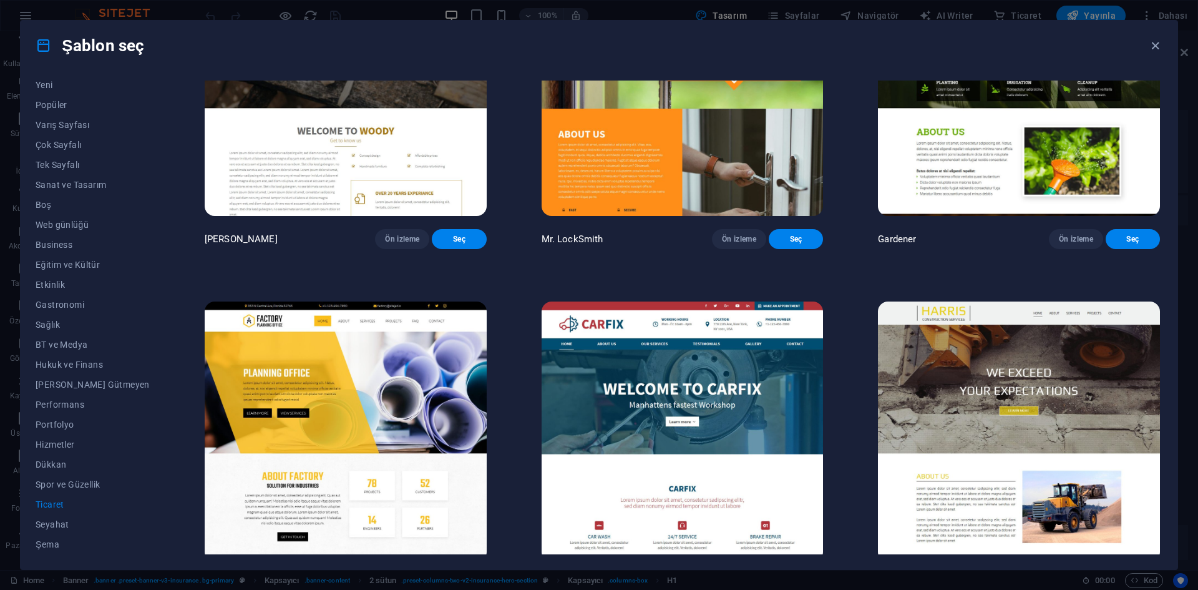
scroll to position [470, 0]
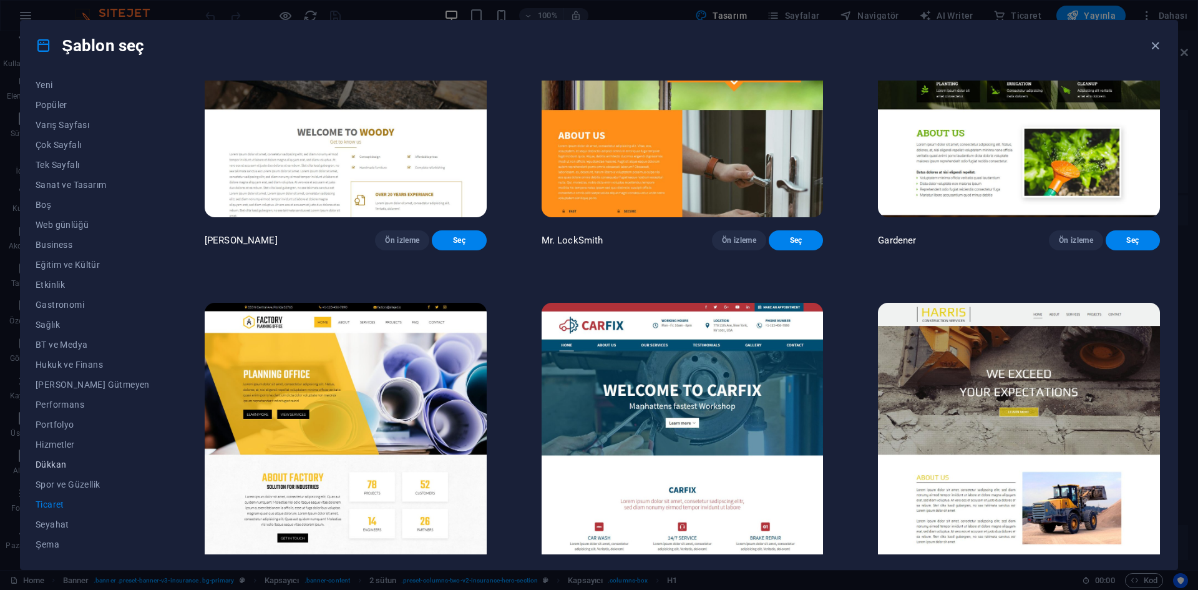
click at [66, 469] on button "Dükkan" at bounding box center [93, 464] width 114 height 20
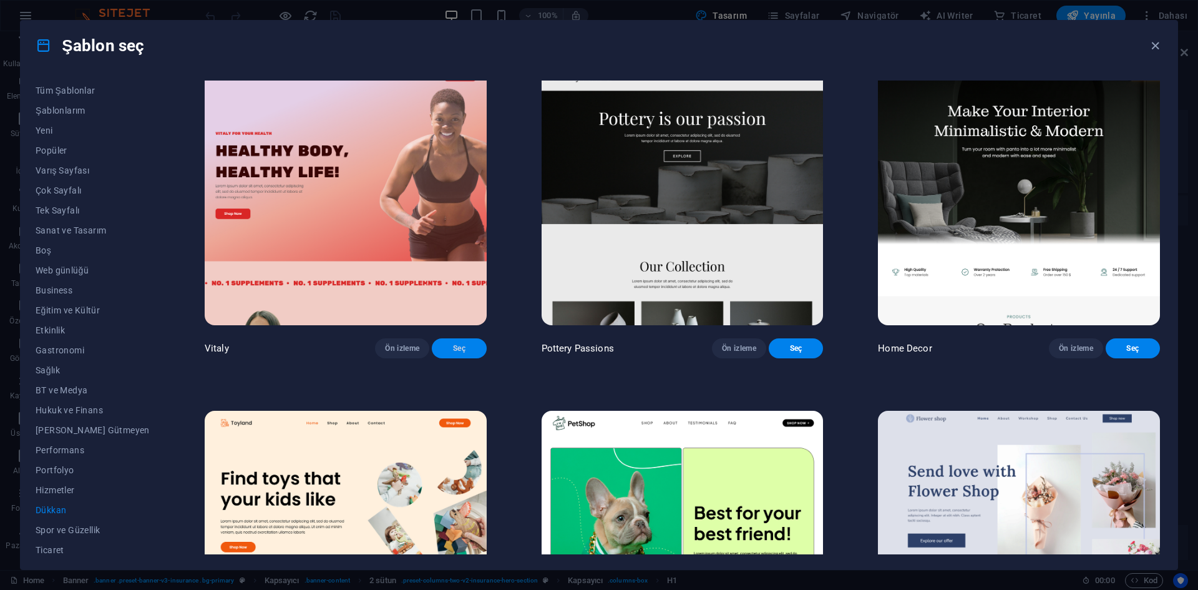
scroll to position [0, 0]
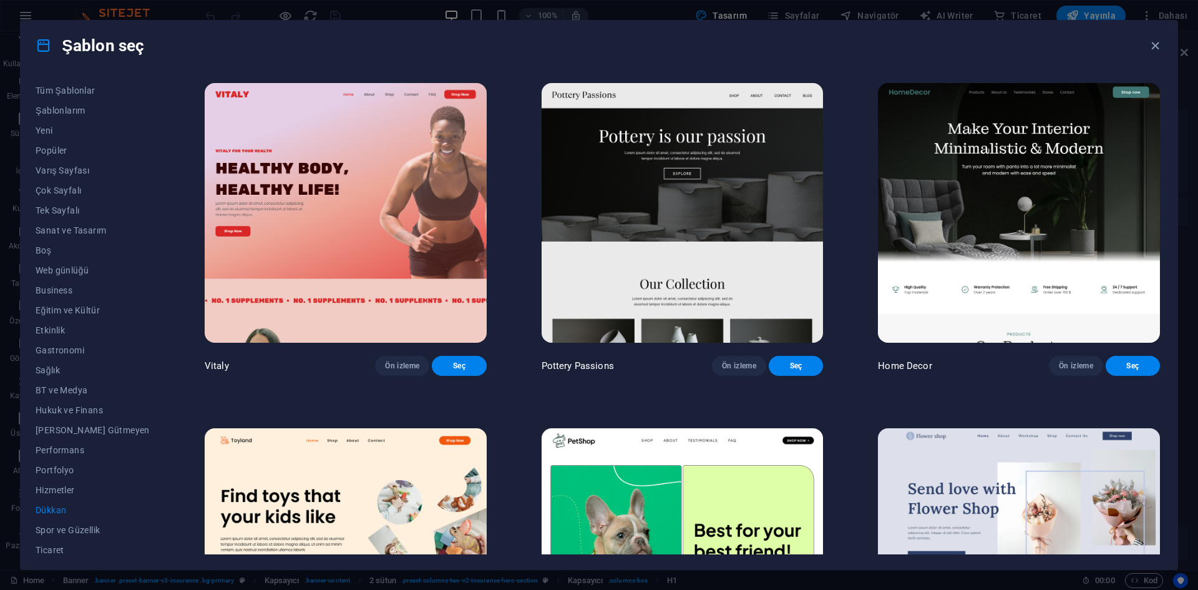
click at [704, 330] on img at bounding box center [683, 213] width 282 height 260
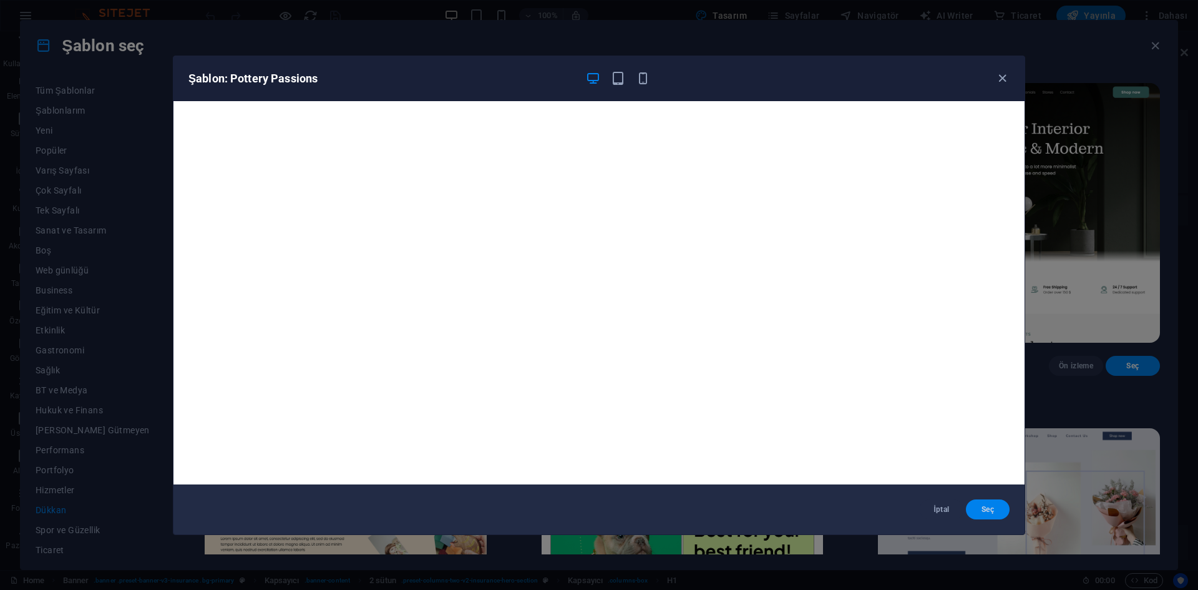
click at [978, 507] on span "Seç" at bounding box center [988, 509] width 24 height 10
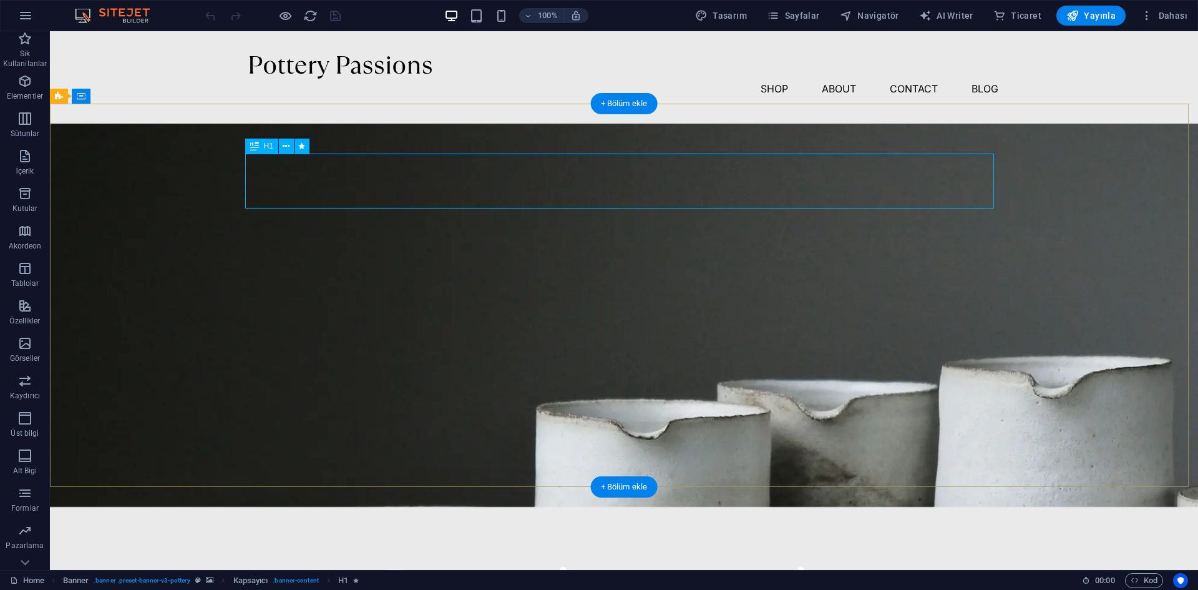
click at [513, 557] on div "Pottery is our passion" at bounding box center [624, 584] width 749 height 55
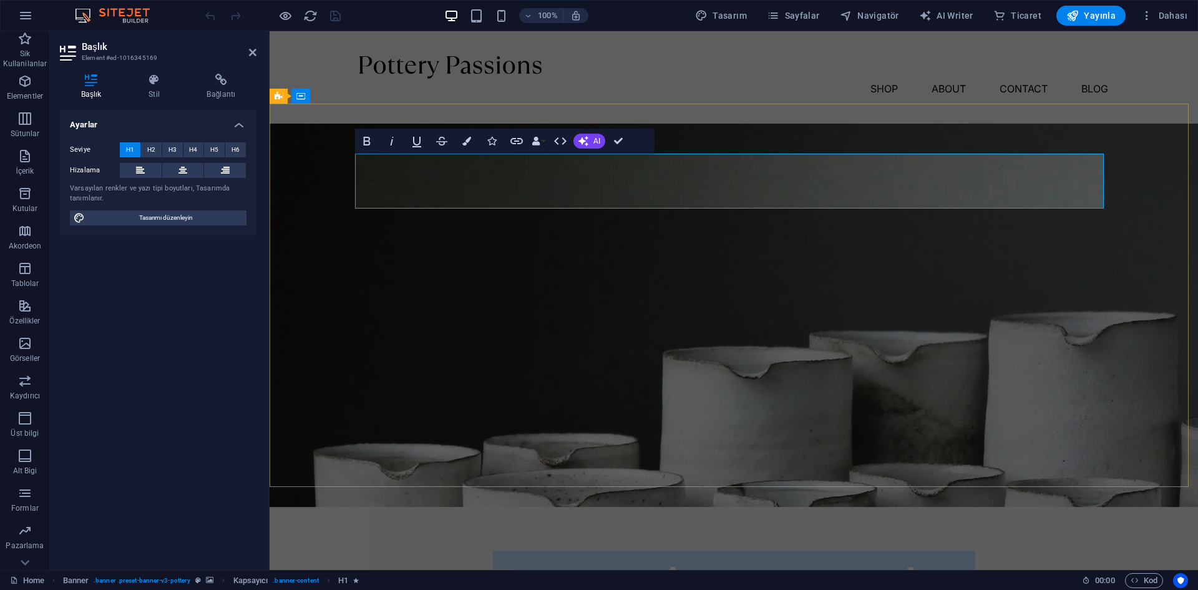
click at [590, 550] on span "Pottery is our passion" at bounding box center [734, 583] width 482 height 67
click at [1080, 81] on div "Menu Shop About Contact Blog" at bounding box center [734, 77] width 928 height 92
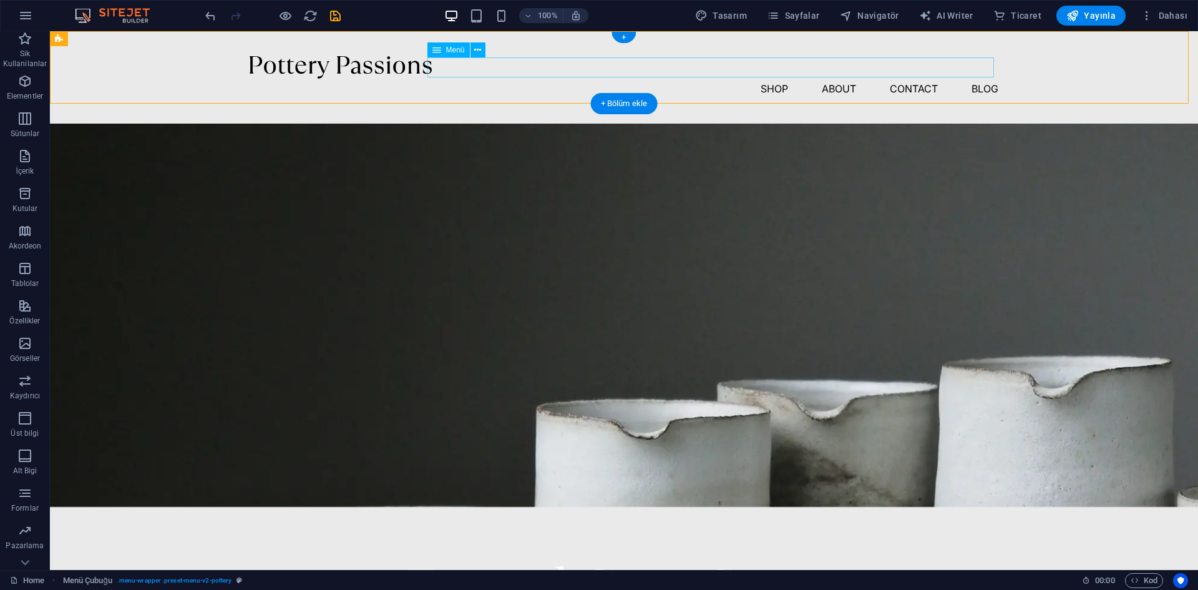
click at [765, 79] on nav "Shop About Contact Blog" at bounding box center [624, 89] width 749 height 20
click at [768, 79] on nav "Shop About Contact Blog" at bounding box center [624, 89] width 749 height 20
click at [776, 79] on nav "Shop About Contact Blog" at bounding box center [624, 89] width 749 height 20
click at [767, 79] on nav "Shop About Contact Blog" at bounding box center [624, 89] width 749 height 20
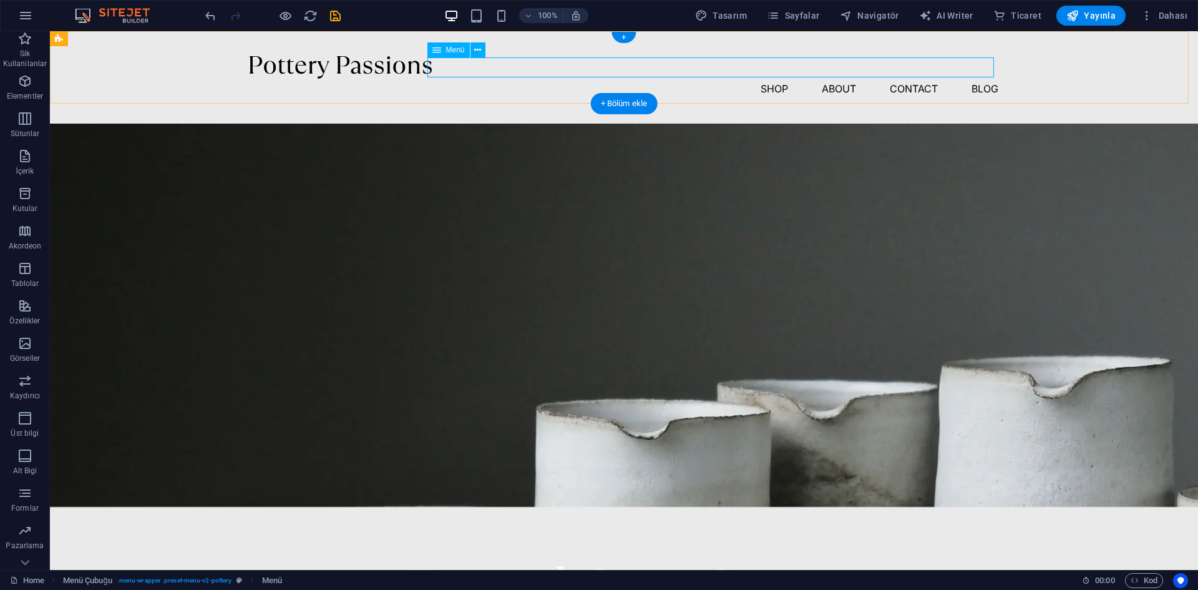
select select "1"
select select
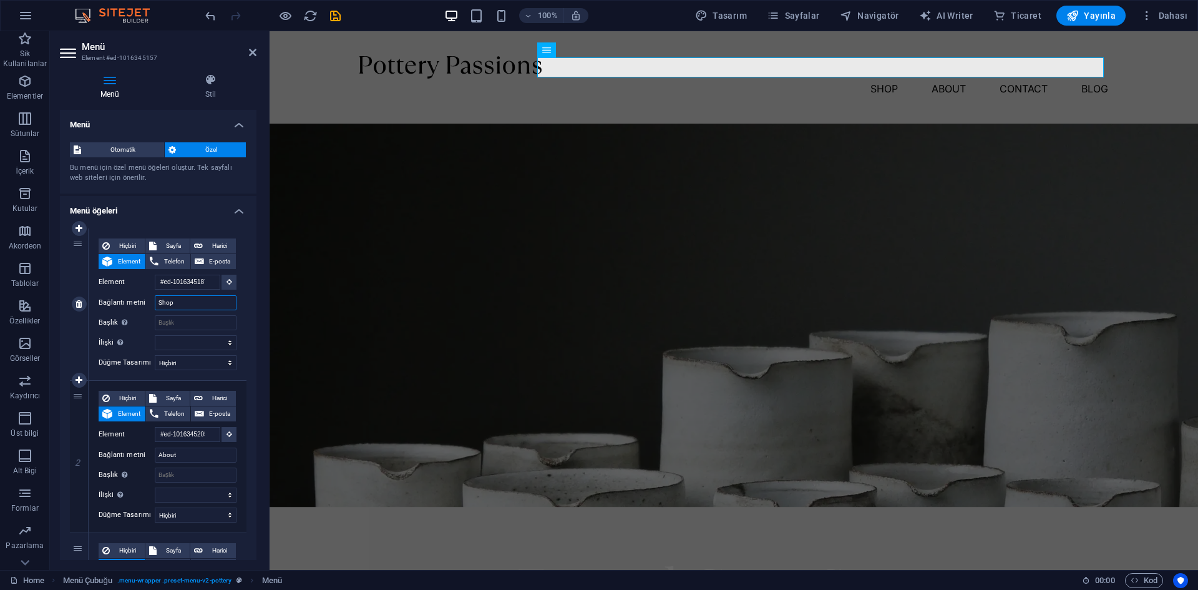
click at [185, 301] on input "Shop" at bounding box center [196, 302] width 82 height 15
drag, startPoint x: 188, startPoint y: 301, endPoint x: 133, endPoint y: 299, distance: 55.6
click at [133, 299] on div "Bağlantı metni Shop" at bounding box center [168, 302] width 138 height 15
type input "S"
select select
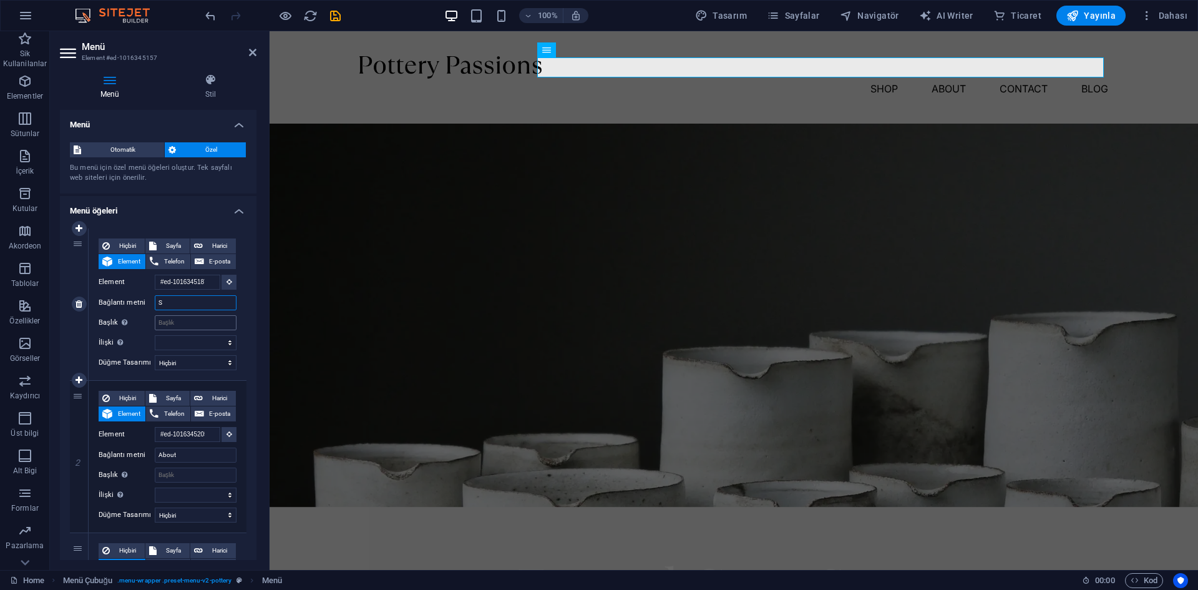
select select
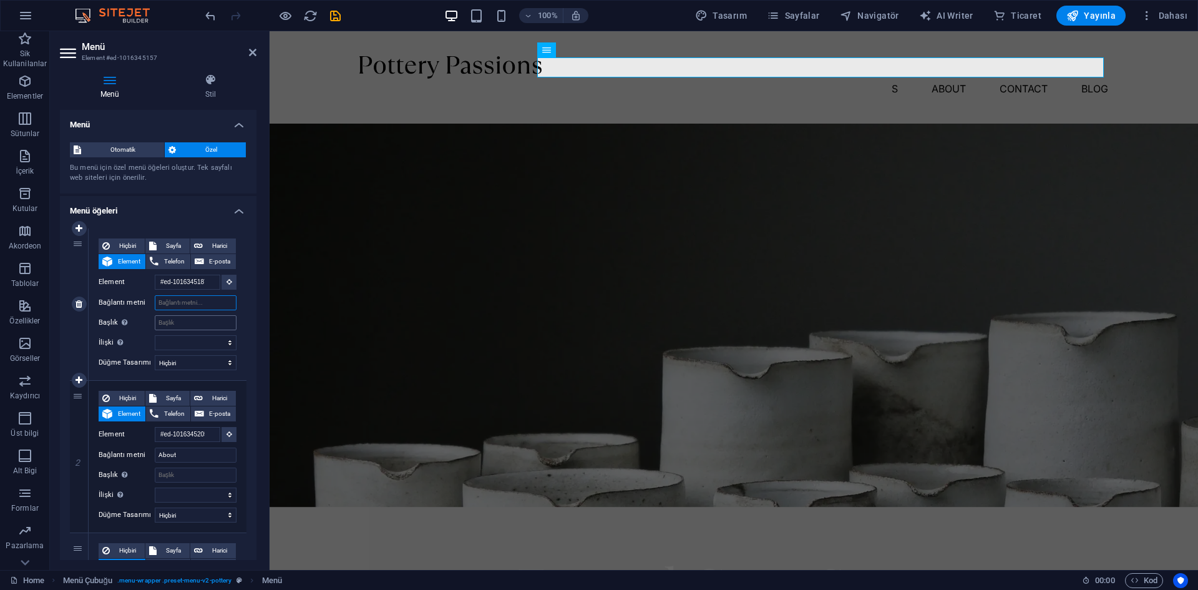
select select
click at [84, 312] on div "1" at bounding box center [79, 304] width 19 height 152
click at [77, 306] on icon at bounding box center [78, 303] width 7 height 9
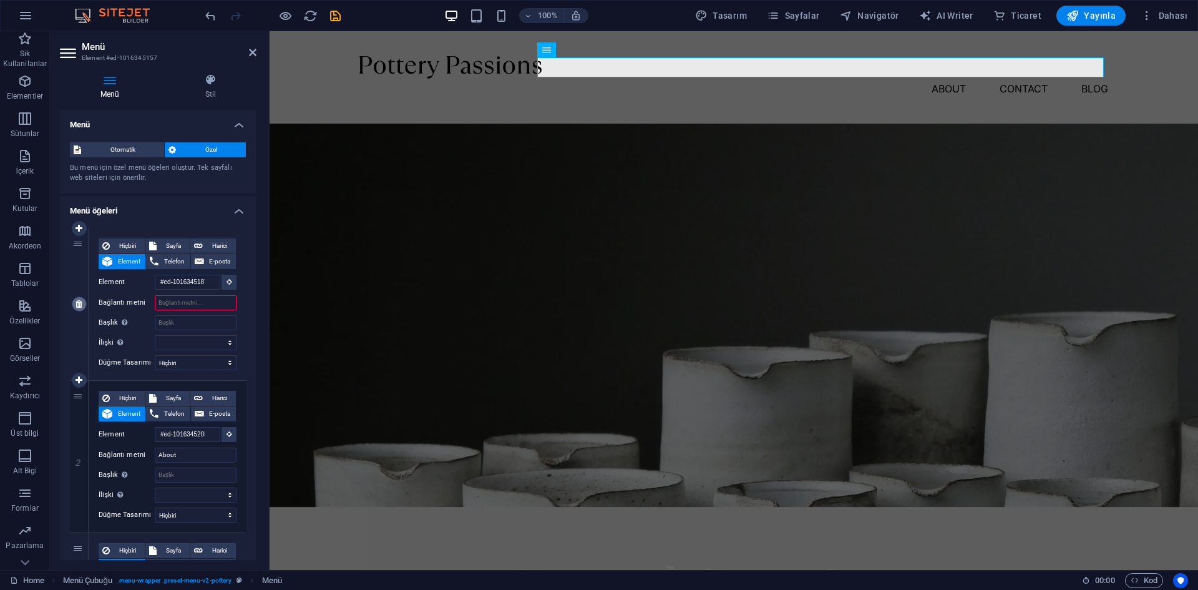
type input "#ed-1016345205"
type input "About"
select select
type input "#ed-1016345274"
type input "Contact"
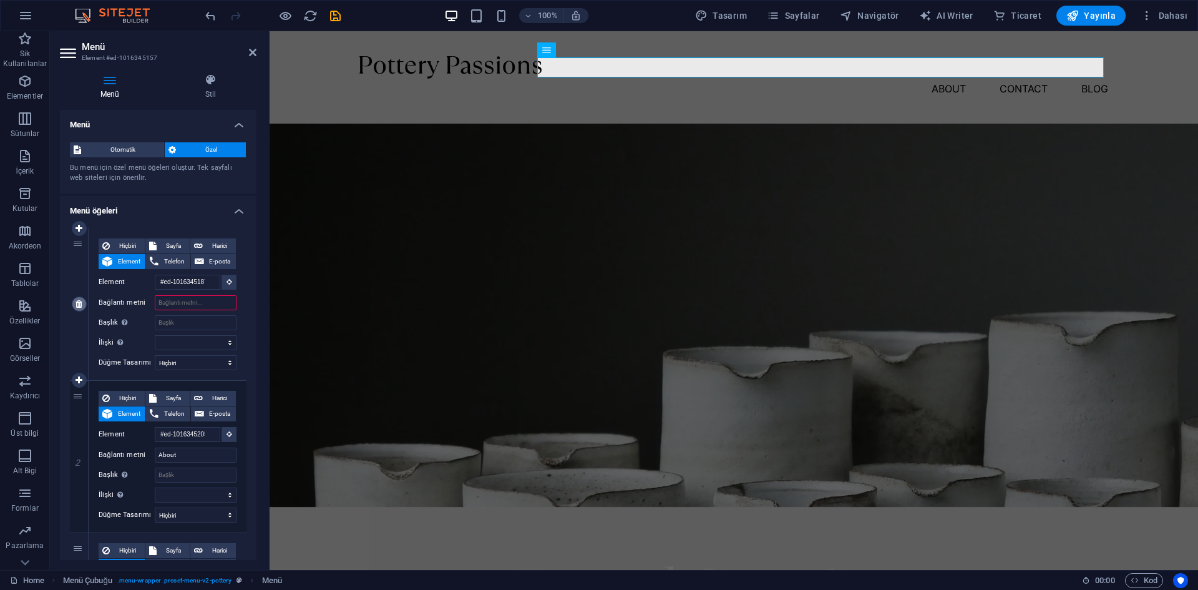
select select
select select "1"
type input "Blog"
select select
click at [197, 308] on input "About" at bounding box center [196, 302] width 82 height 15
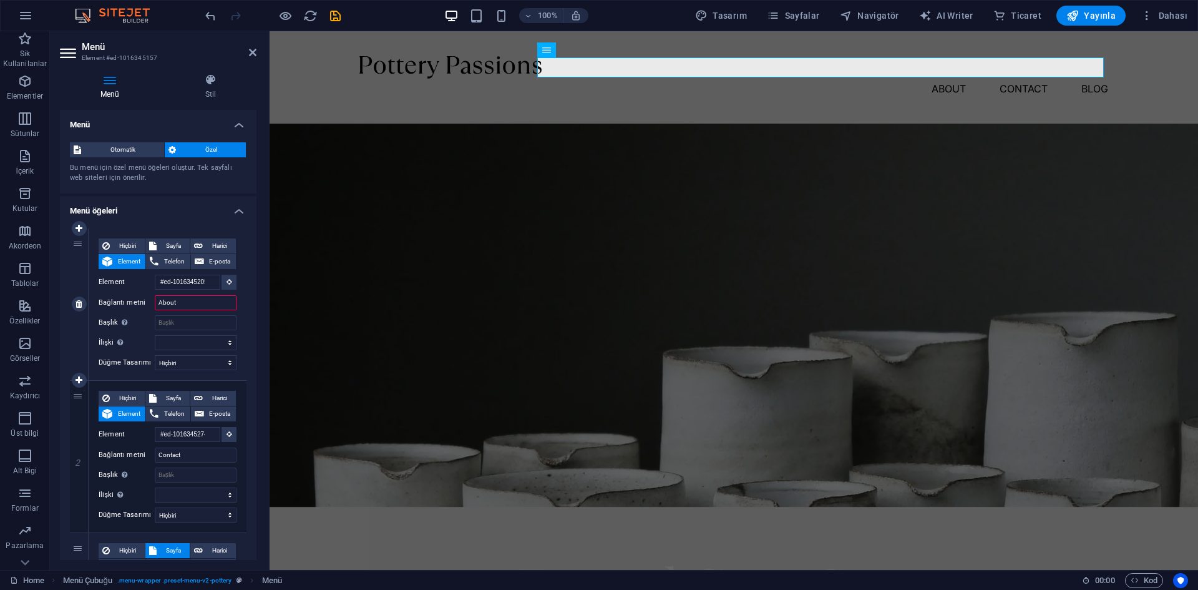
click at [197, 308] on input "About" at bounding box center [196, 302] width 82 height 15
type input "Hakkımızda"
select select
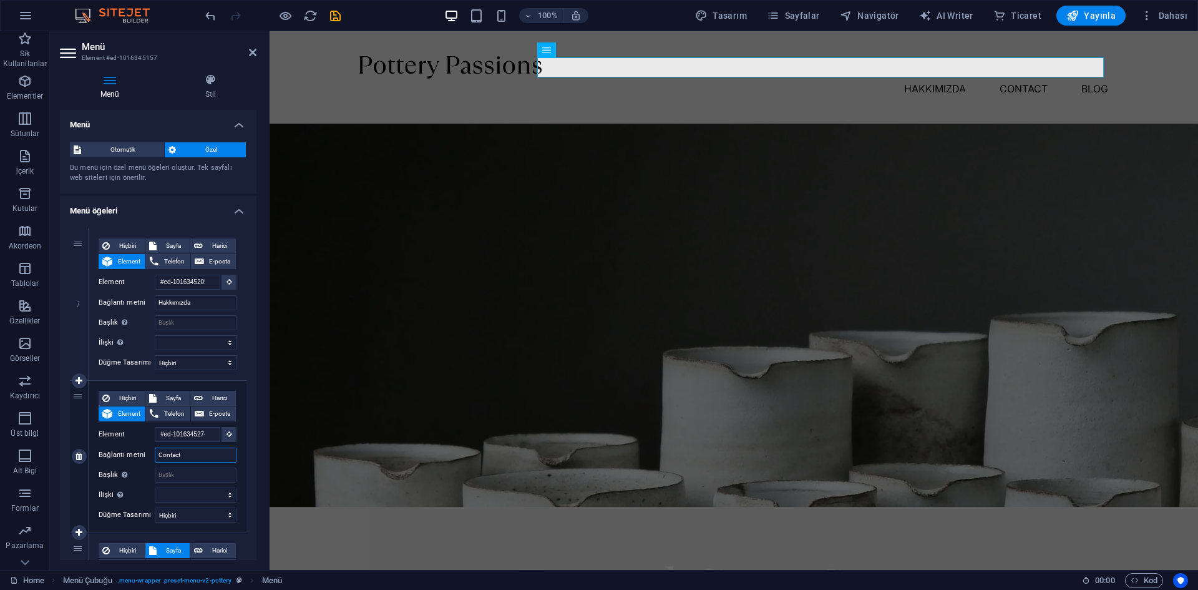
click at [197, 448] on input "Contact" at bounding box center [196, 454] width 82 height 15
type input "Ş"
type input "İLETİŞİM"
select select
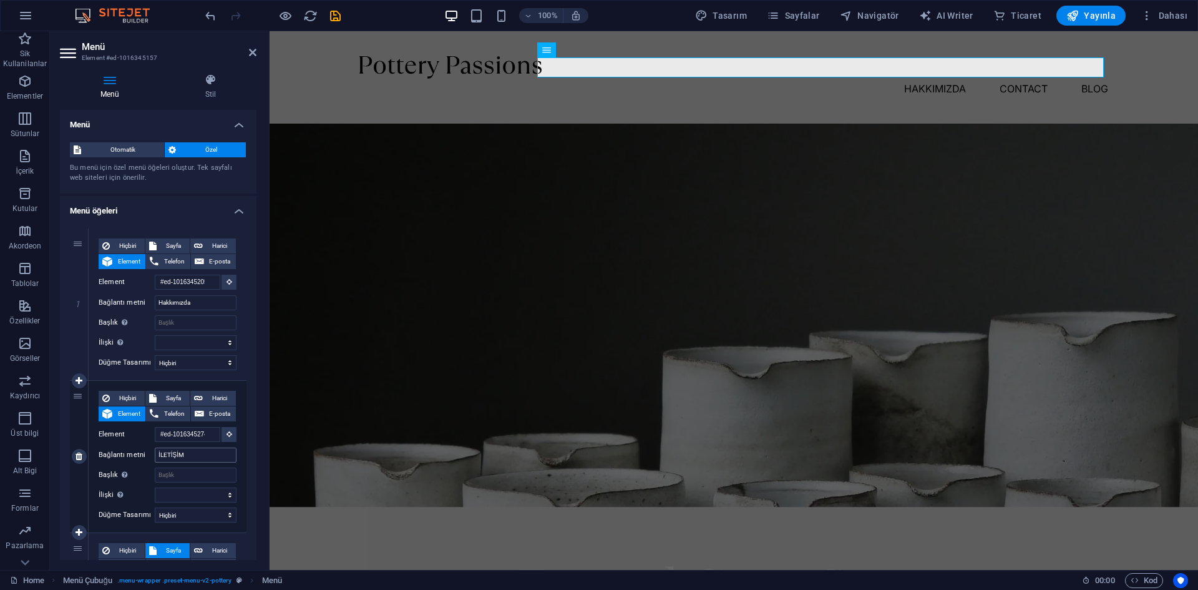
select select
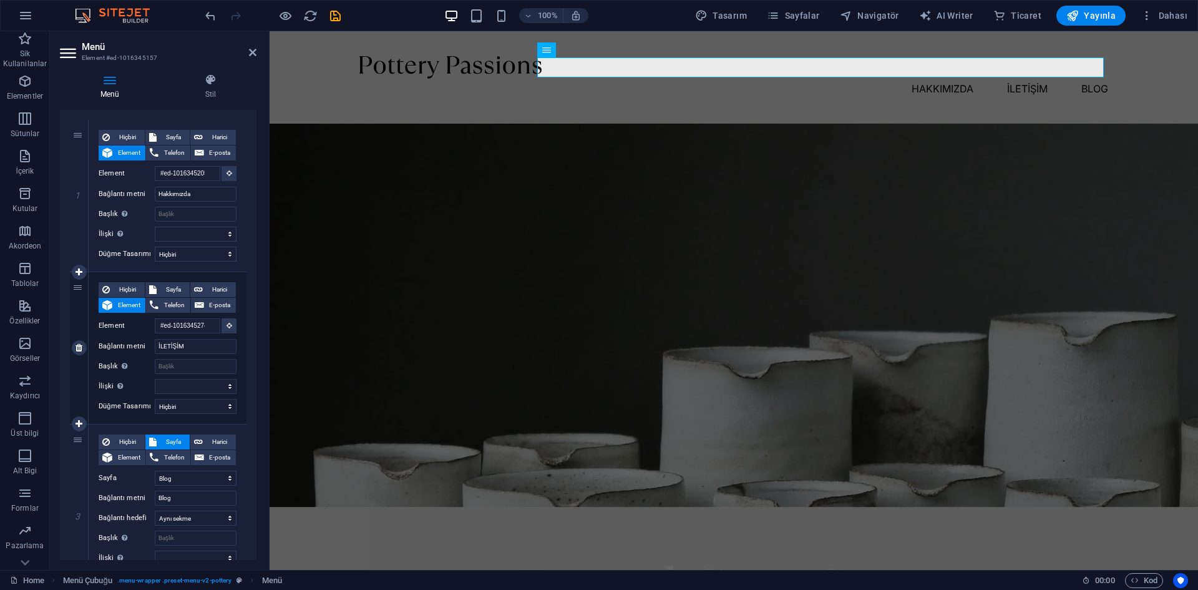
scroll to position [125, 0]
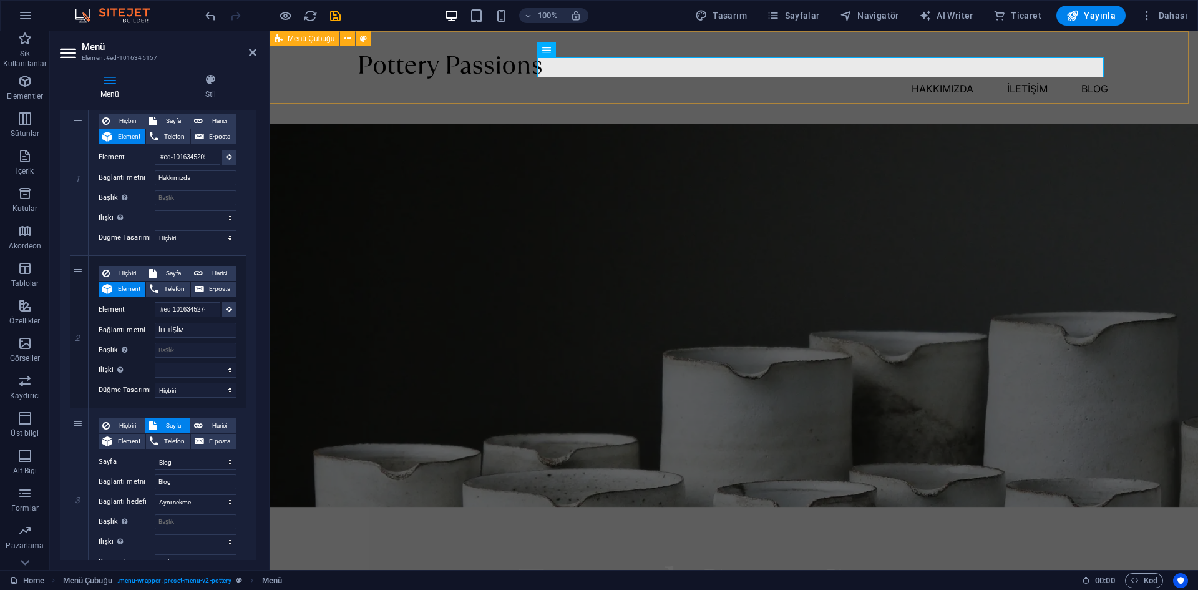
click at [408, 83] on div "Menu Hakkımızda İLETİŞİM Blog" at bounding box center [734, 77] width 928 height 92
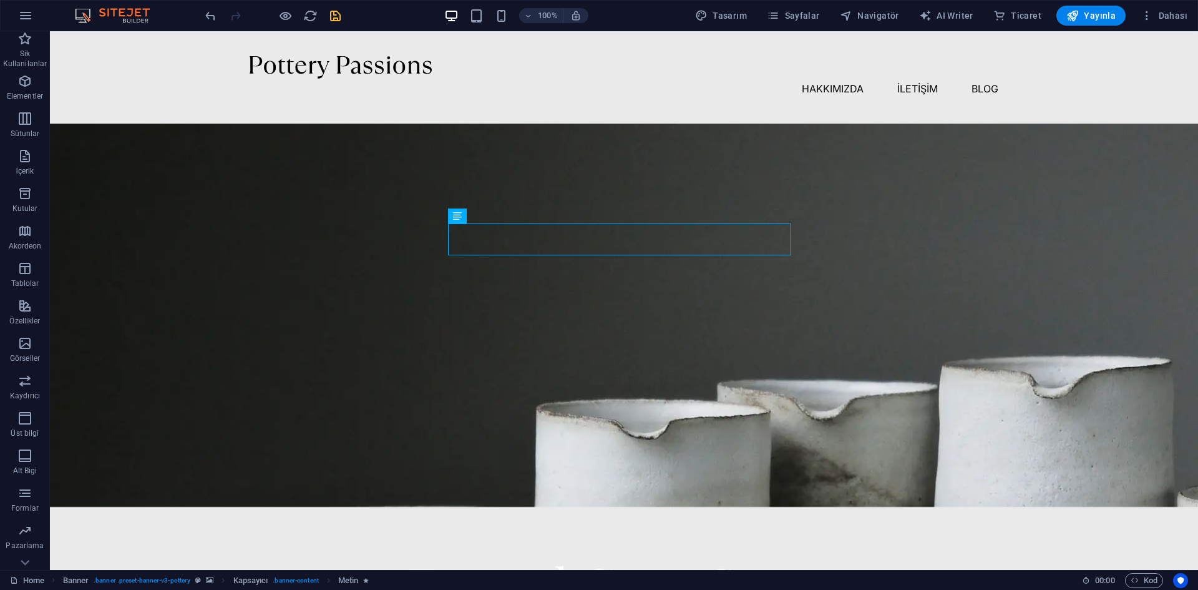
click at [340, 16] on icon "save" at bounding box center [335, 16] width 14 height 14
checkbox input "false"
click at [1066, 15] on button "Yayınla" at bounding box center [1090, 16] width 69 height 20
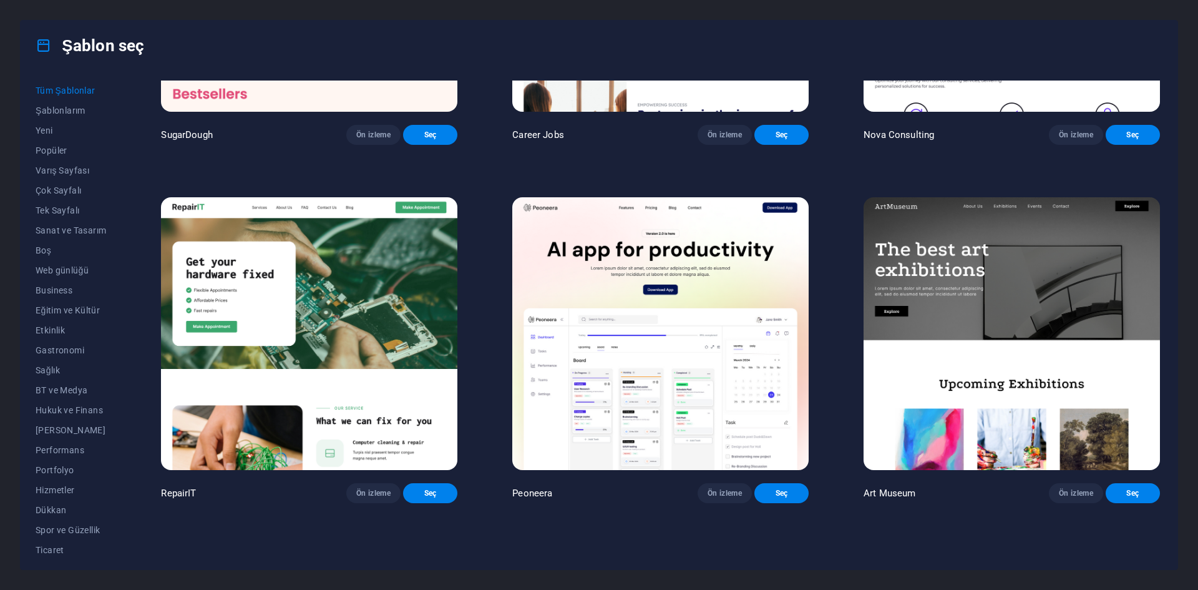
scroll to position [250, 0]
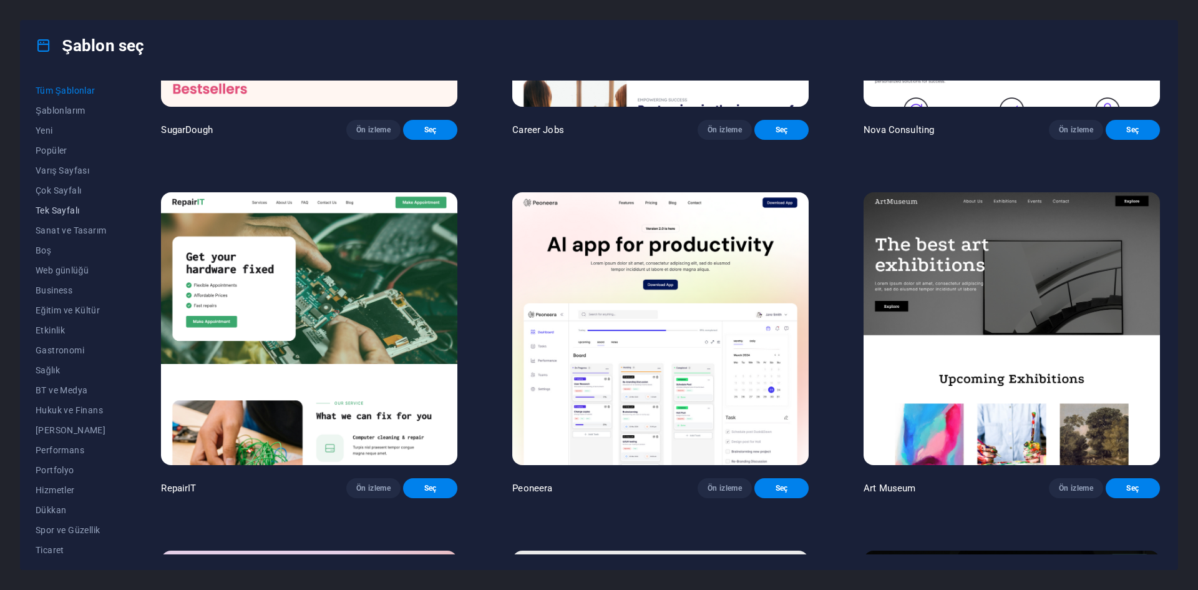
click at [59, 210] on span "Tek Sayfalı" at bounding box center [71, 210] width 70 height 10
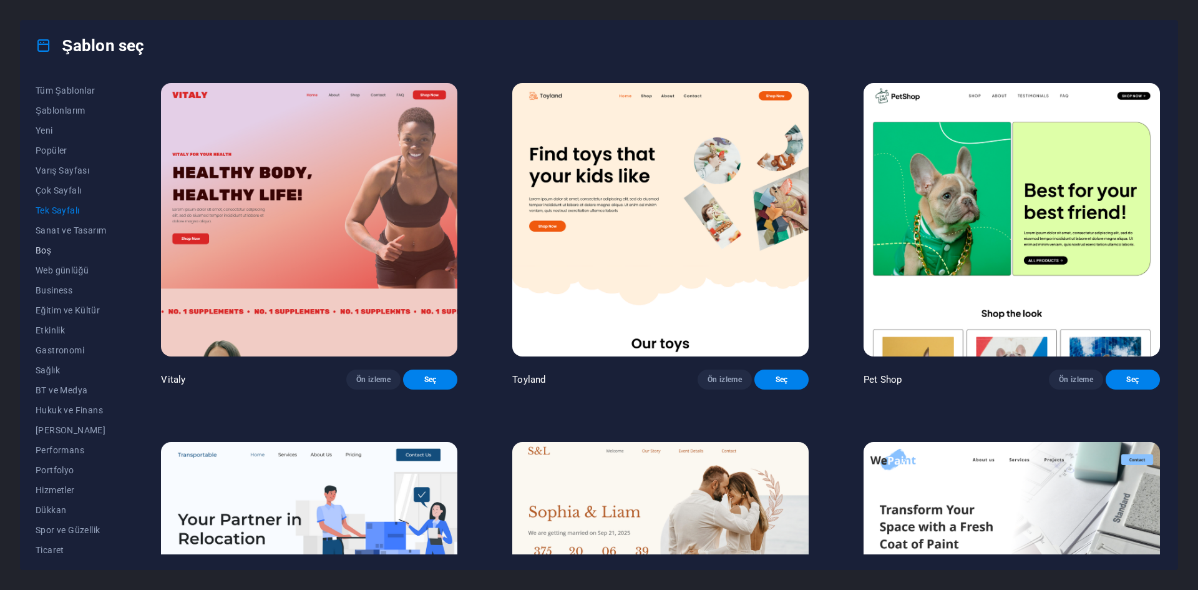
click at [57, 260] on button "Boş" at bounding box center [71, 250] width 70 height 20
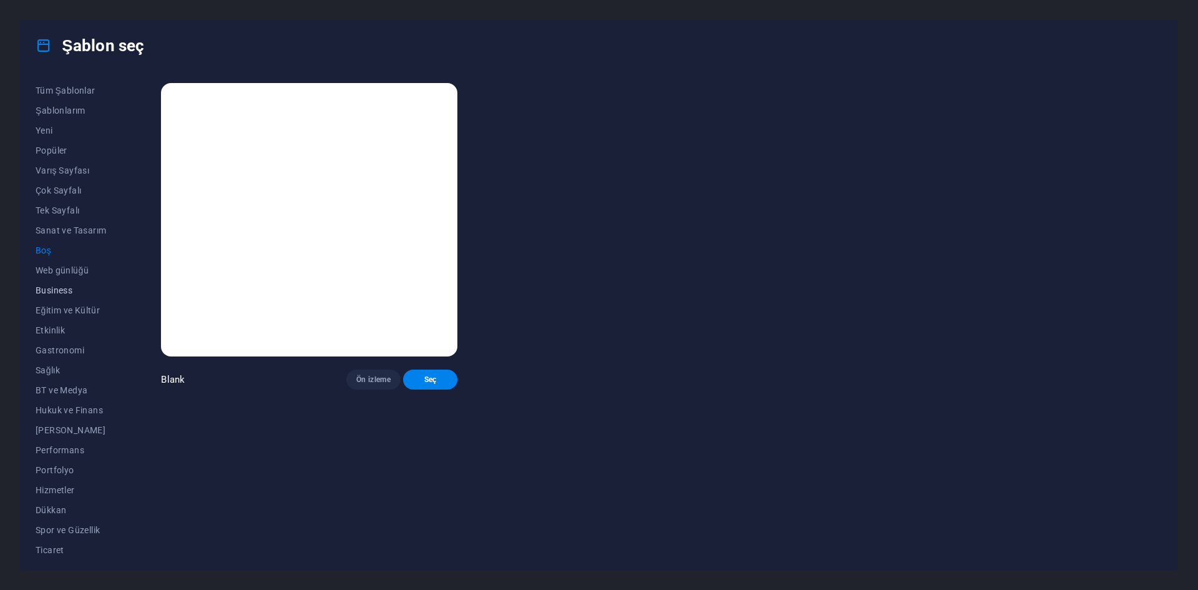
click at [64, 283] on button "Business" at bounding box center [71, 290] width 70 height 20
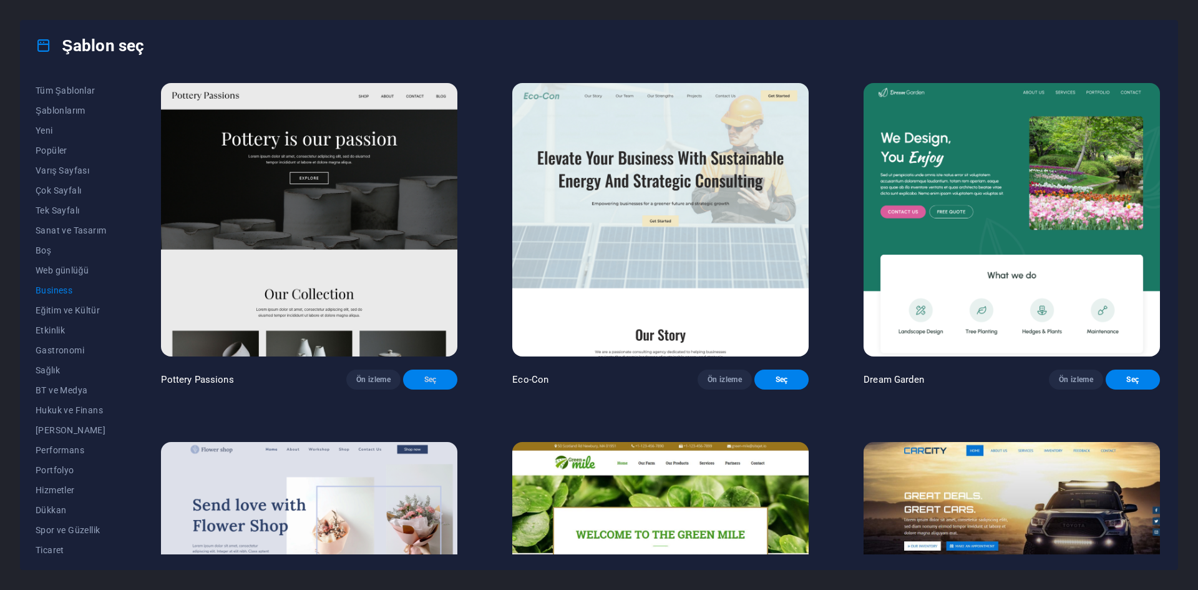
click at [434, 377] on span "Seç" at bounding box center [430, 379] width 34 height 10
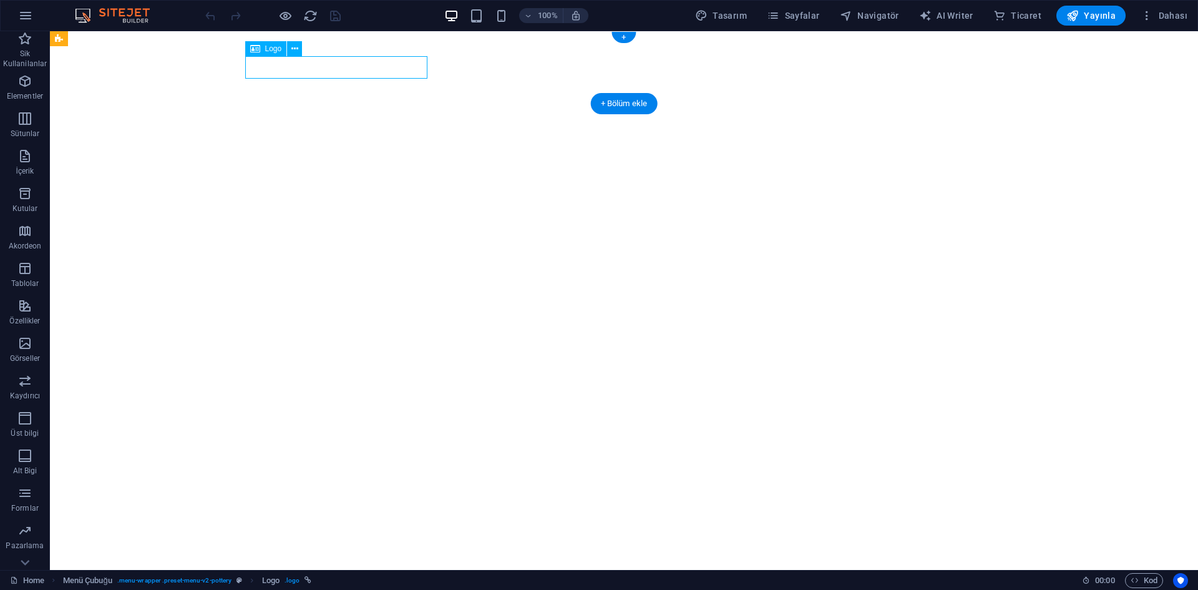
select select "px"
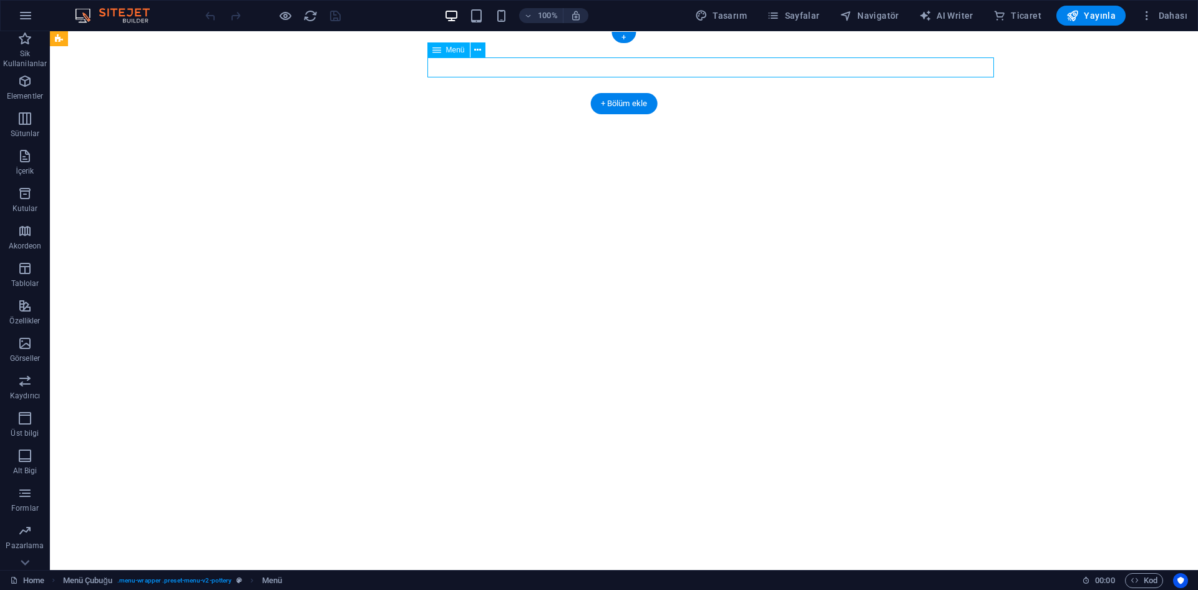
select select "1"
select select
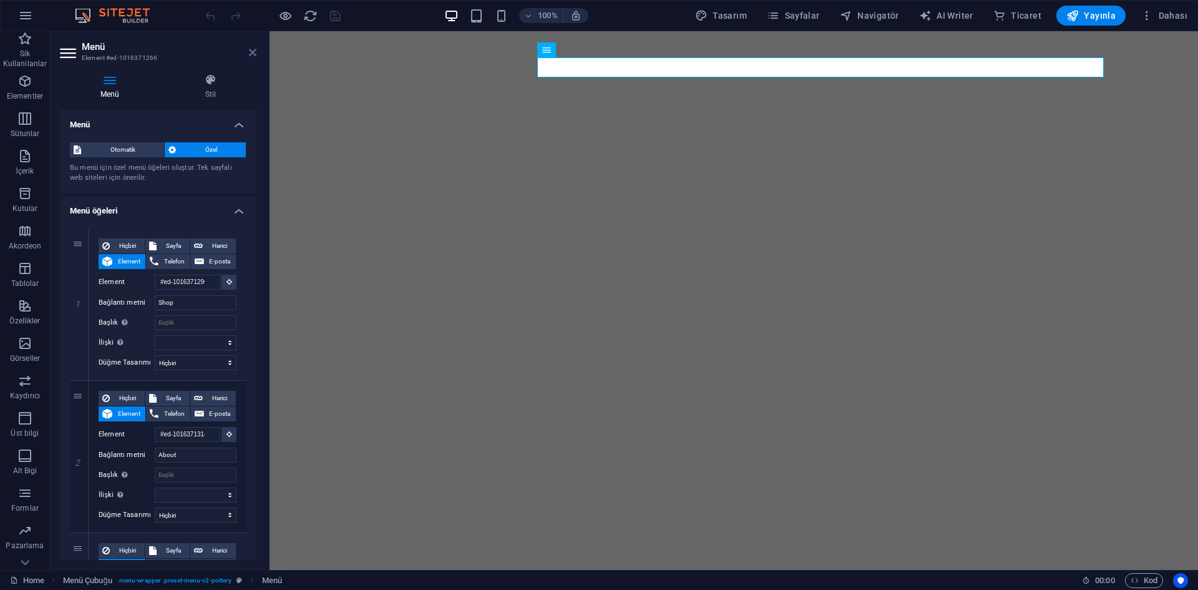
click at [250, 56] on icon at bounding box center [252, 52] width 7 height 10
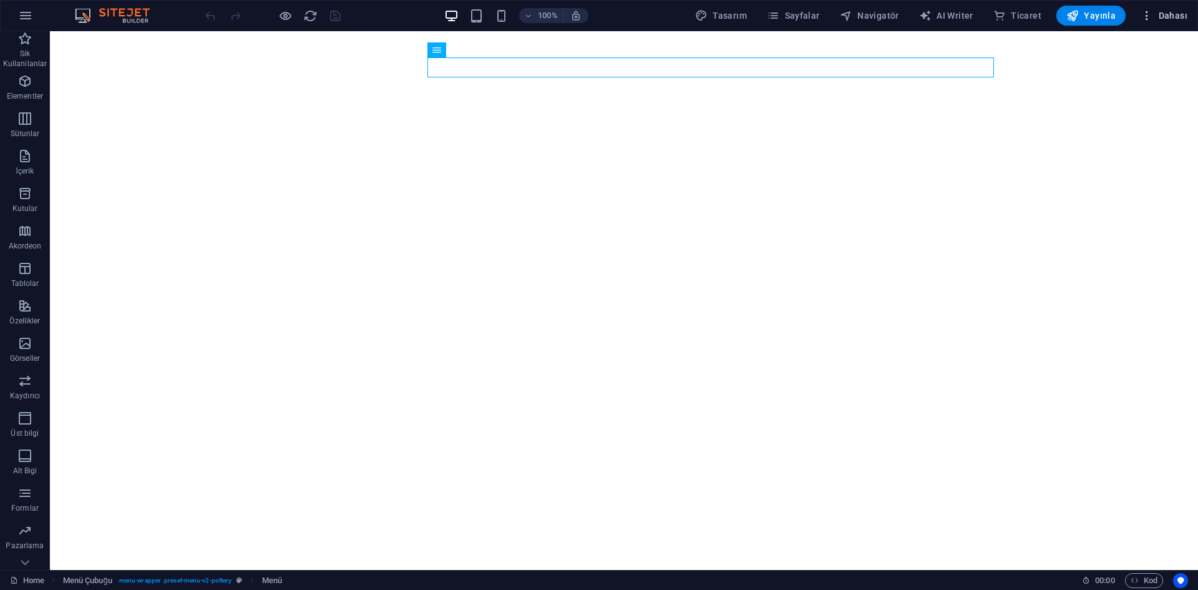
click at [1154, 21] on span "Dahası" at bounding box center [1163, 15] width 47 height 12
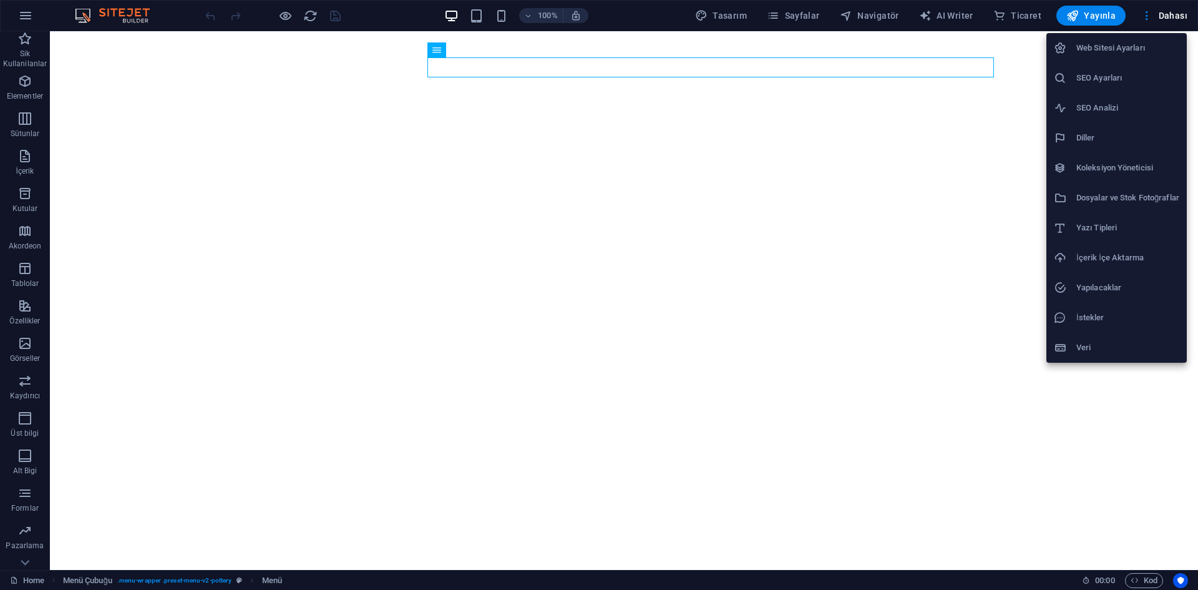
click at [1153, 16] on div at bounding box center [599, 295] width 1198 height 590
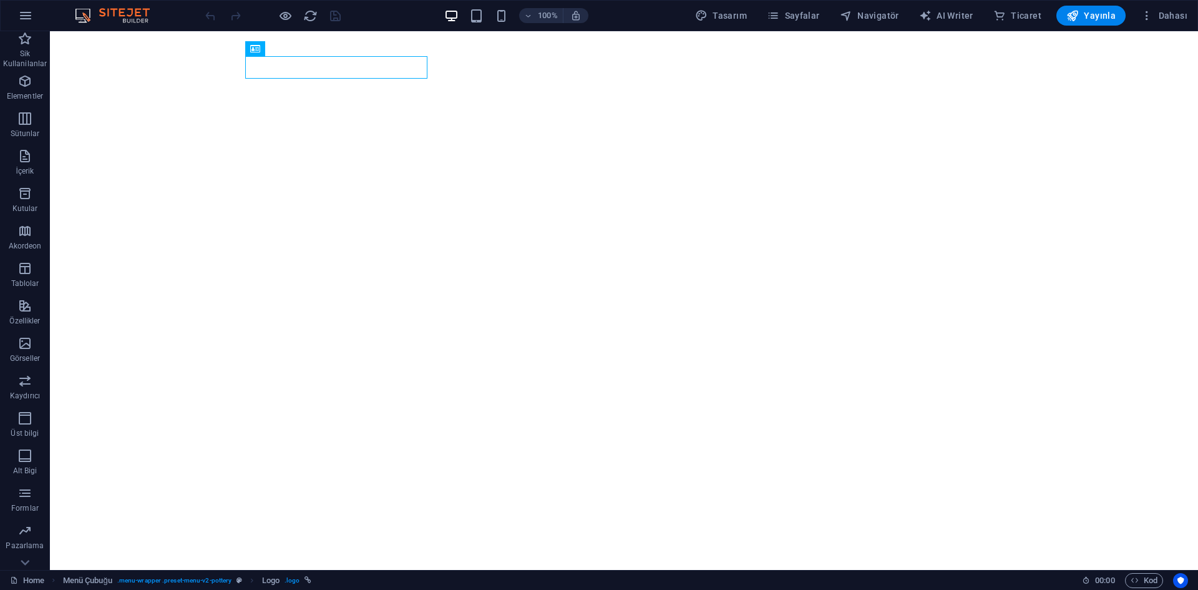
click at [333, 14] on div at bounding box center [273, 16] width 140 height 20
click at [1152, 13] on icon "button" at bounding box center [1146, 15] width 12 height 12
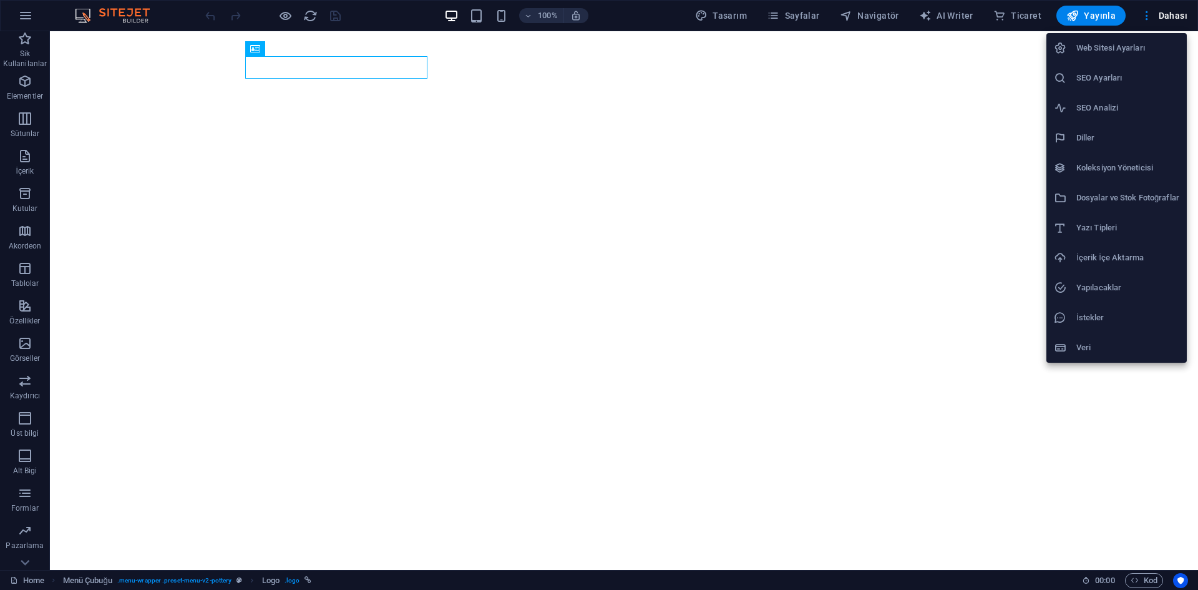
click at [1122, 70] on li "SEO Ayarları" at bounding box center [1116, 78] width 140 height 30
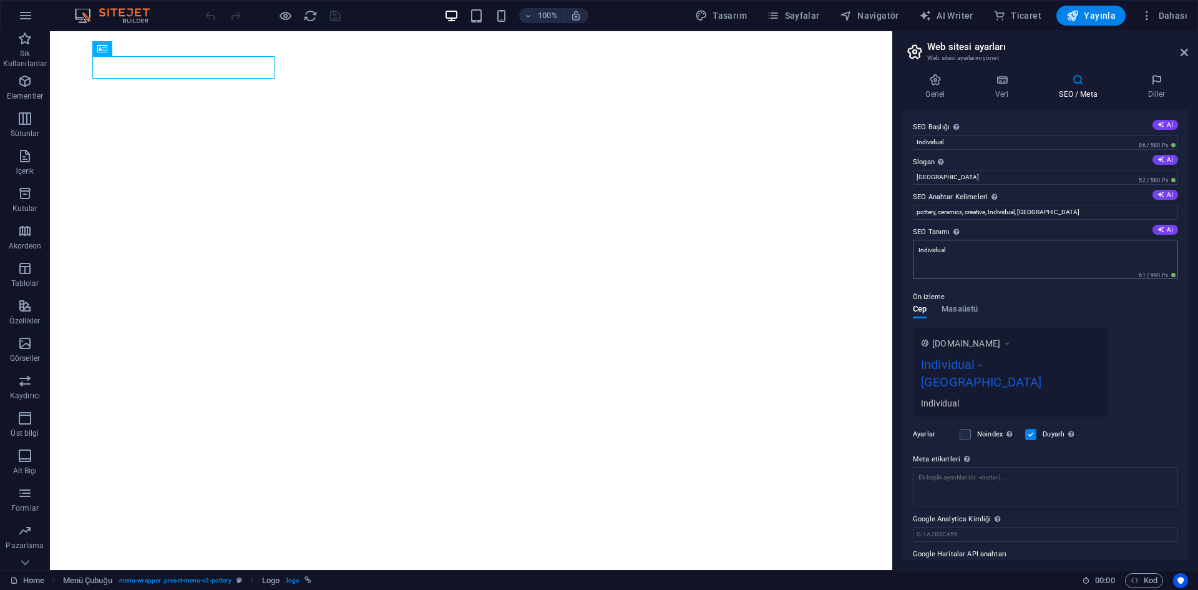
scroll to position [9, 0]
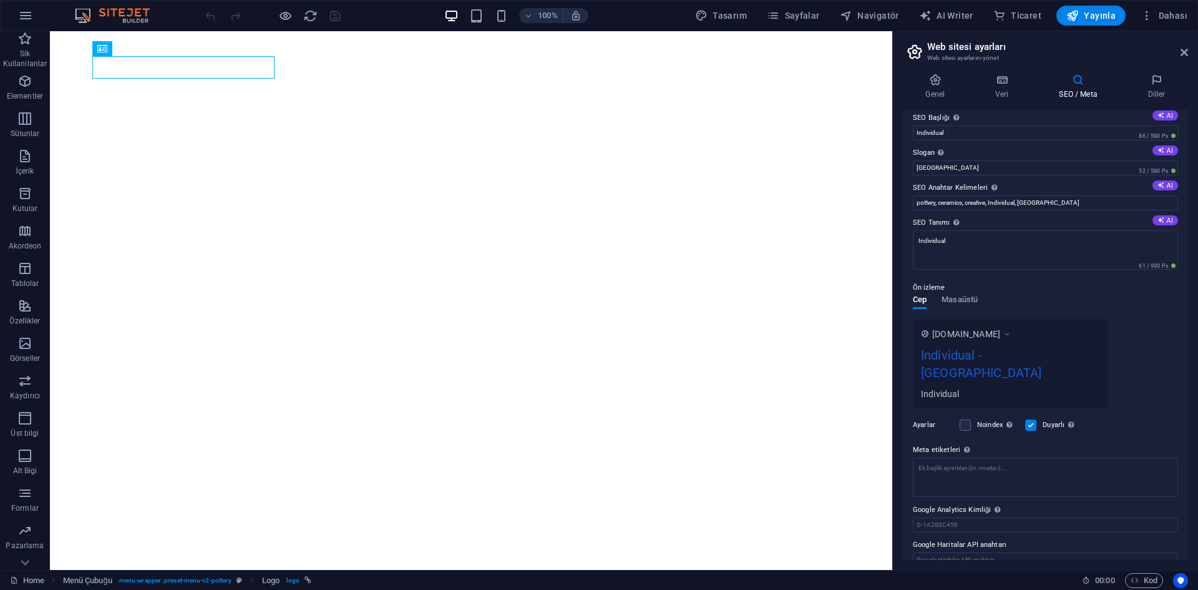
click at [1189, 49] on aside "Web sitesi ayarları Web sitesi ayarlarını yönet Genel Veri SEO / Meta Diller We…" at bounding box center [1045, 300] width 306 height 538
click at [1187, 50] on icon at bounding box center [1183, 52] width 7 height 10
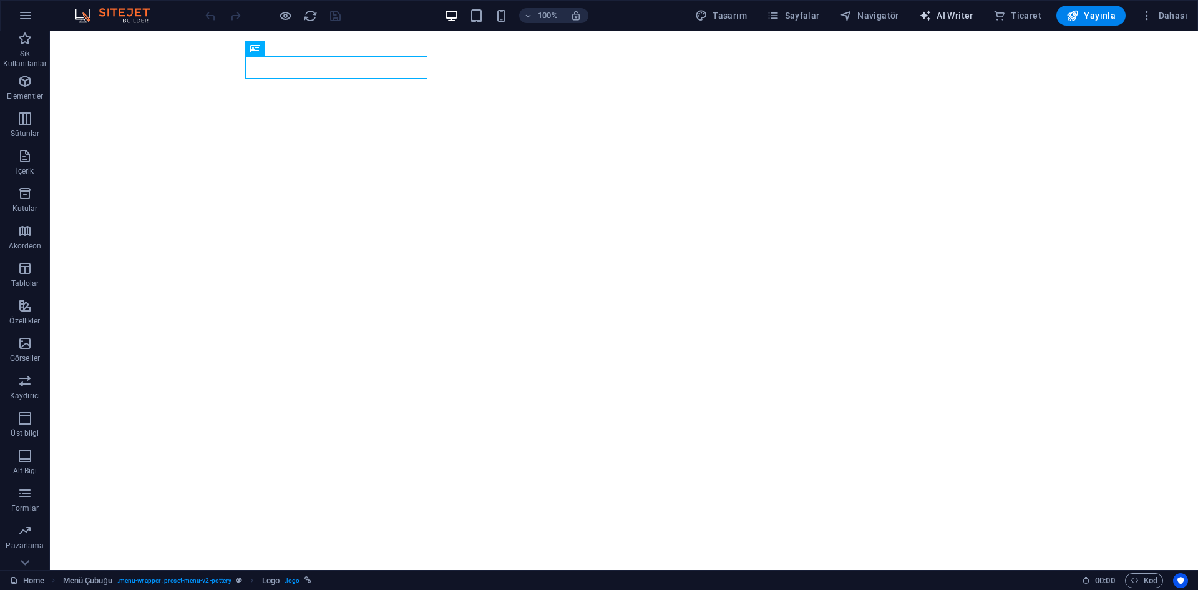
click at [958, 24] on button "AI Writer" at bounding box center [946, 16] width 64 height 20
select select "English"
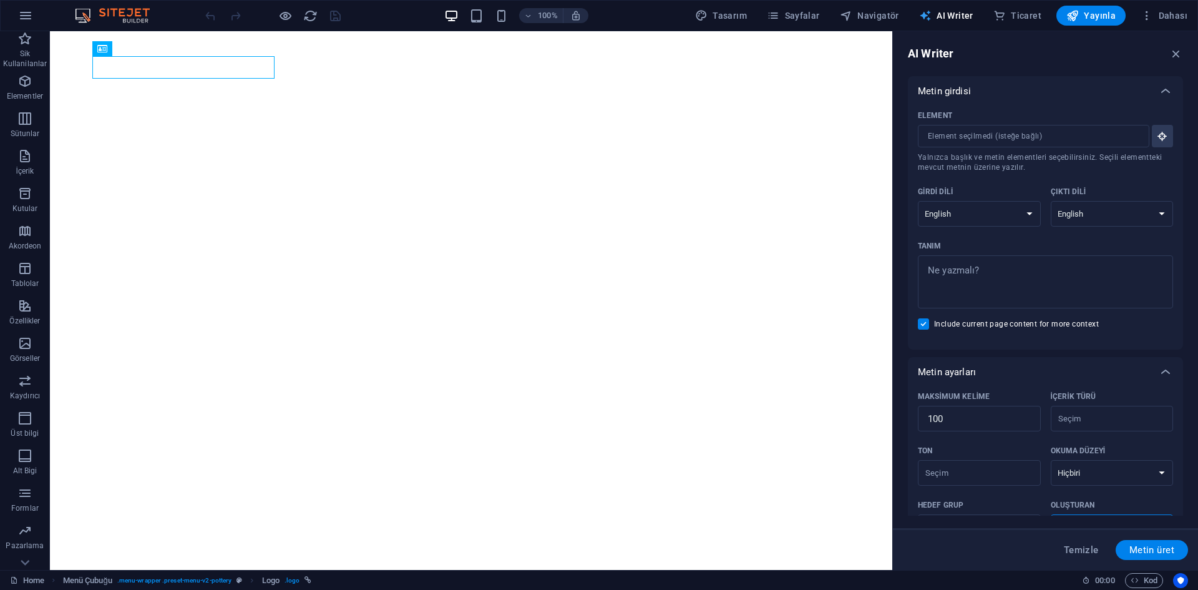
scroll to position [0, 0]
click at [961, 281] on textarea "Tanım x ​" at bounding box center [1045, 281] width 243 height 41
type textarea "x"
click at [996, 211] on select "Albanian Arabic Armenian Awadhi Azerbaijani Bashkir Basque Belarusian Bengali B…" at bounding box center [979, 214] width 123 height 26
click at [1006, 202] on select "Albanian Arabic Armenian Awadhi Azerbaijani Bashkir Basque Belarusian Bengali B…" at bounding box center [979, 214] width 123 height 26
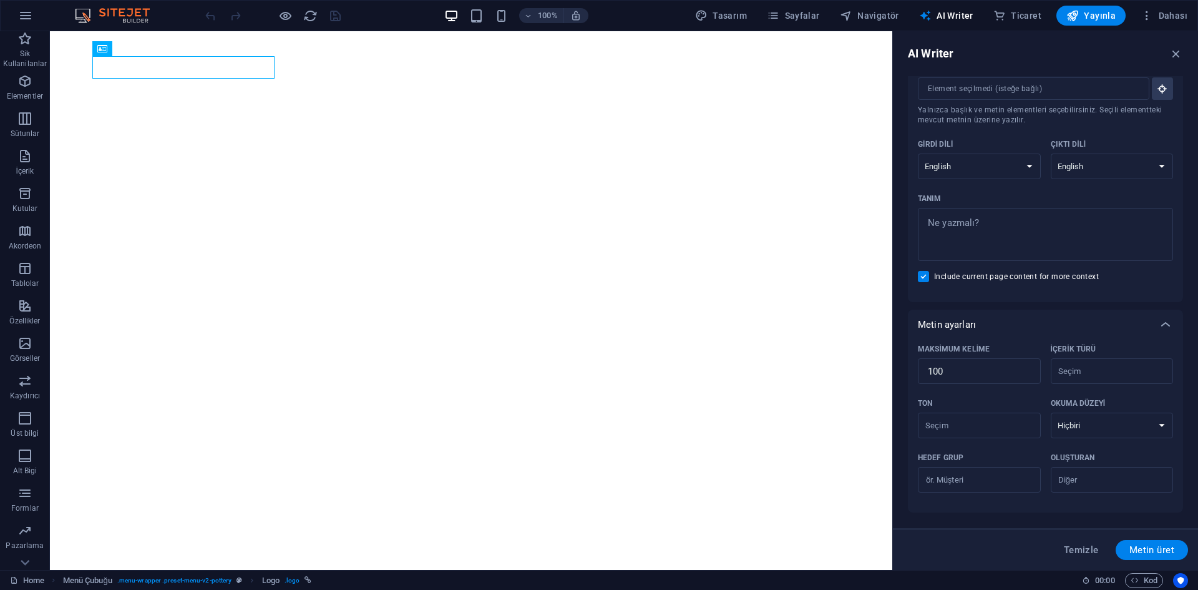
scroll to position [153, 0]
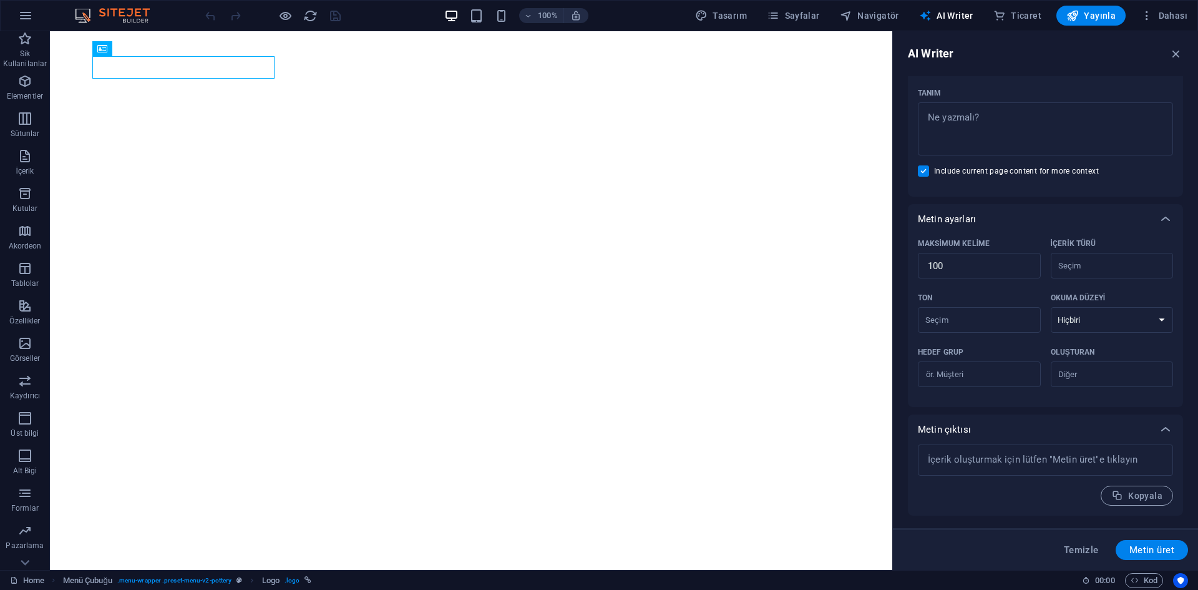
click at [1169, 46] on div "AI Writer Metin girdisi Element ​ Yalnızca başlık ve metin elementleri seçebili…" at bounding box center [1045, 300] width 305 height 538
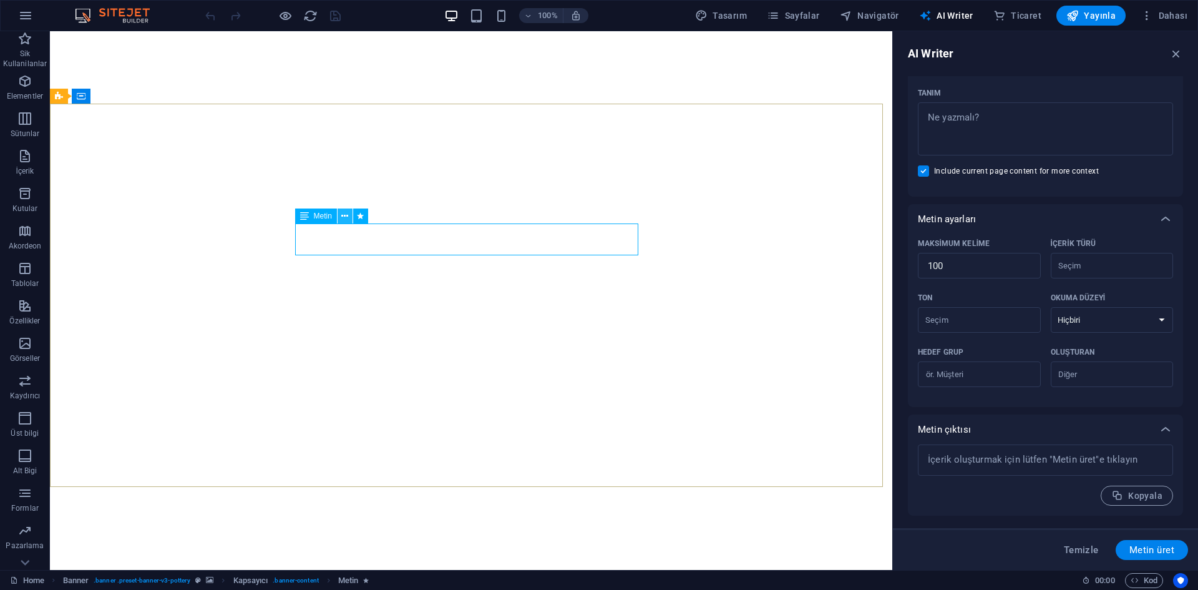
click at [343, 213] on icon at bounding box center [344, 216] width 7 height 13
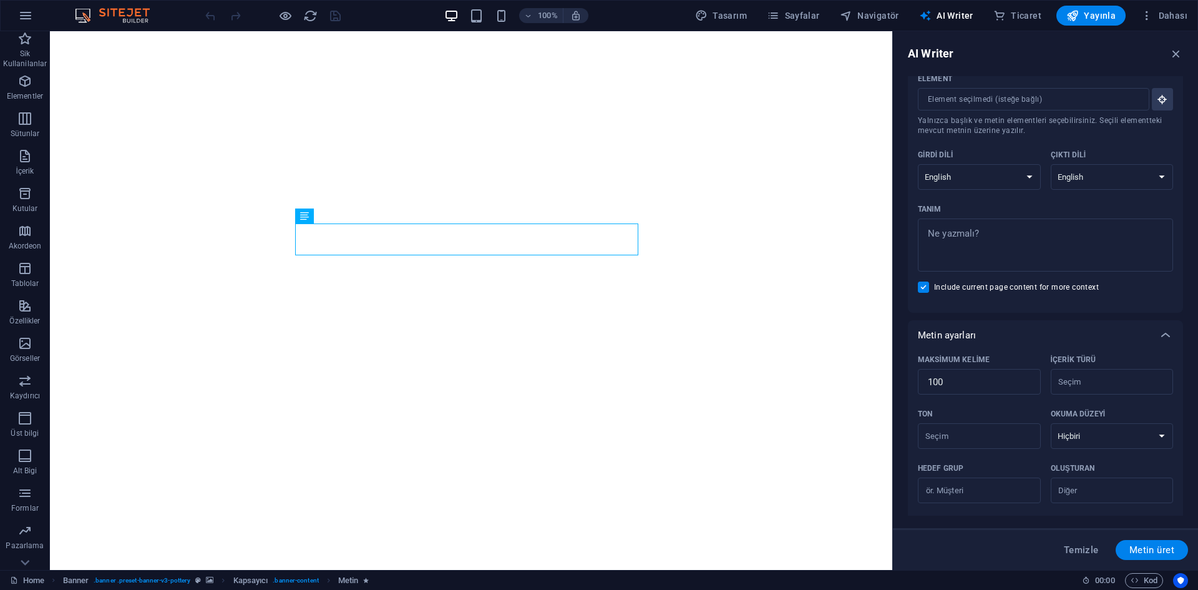
scroll to position [0, 0]
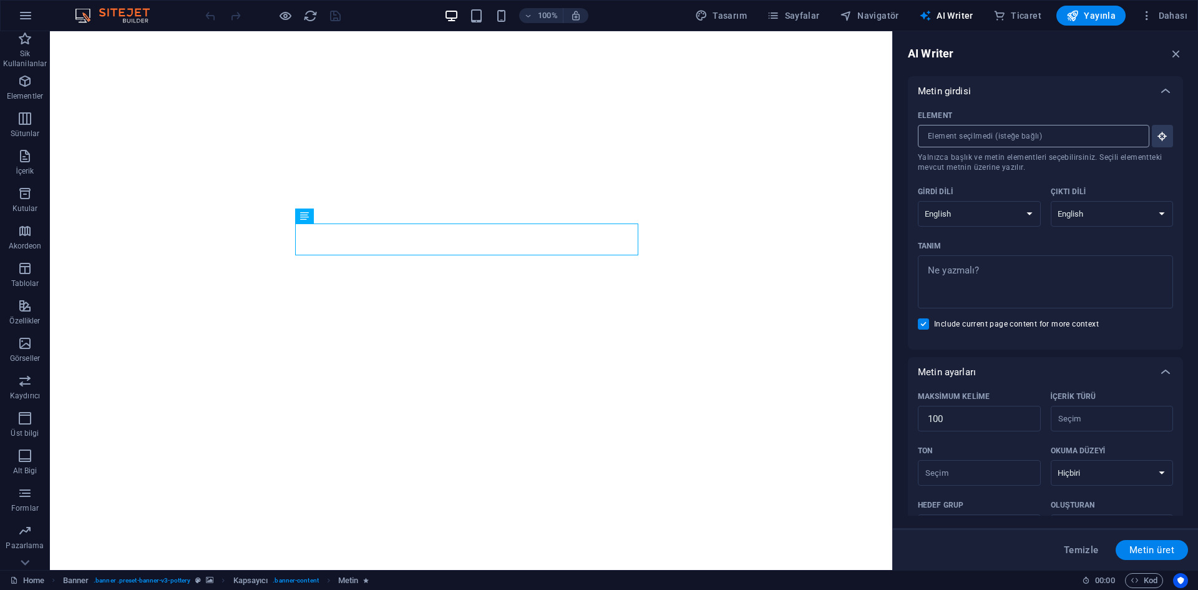
click at [1017, 137] on input "Element ​ Yalnızca başlık ve metin elementleri seçebilirsiniz. Seçili elementte…" at bounding box center [1029, 136] width 223 height 22
click at [1174, 57] on icon "button" at bounding box center [1176, 54] width 14 height 14
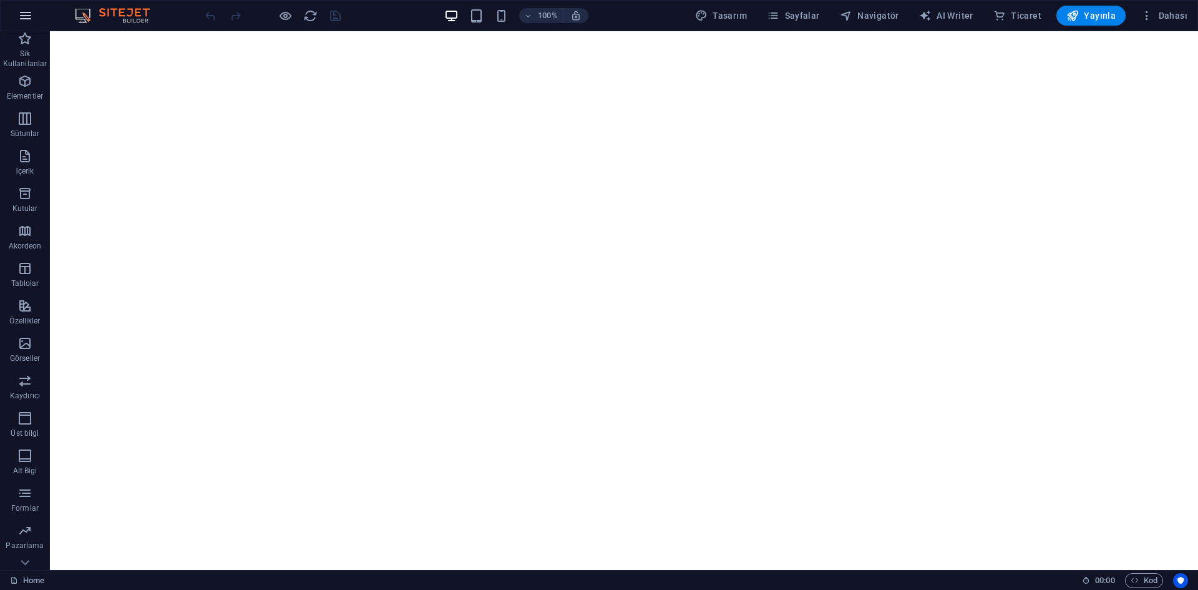
click at [19, 19] on icon "button" at bounding box center [25, 15] width 15 height 15
